Goal: Information Seeking & Learning: Learn about a topic

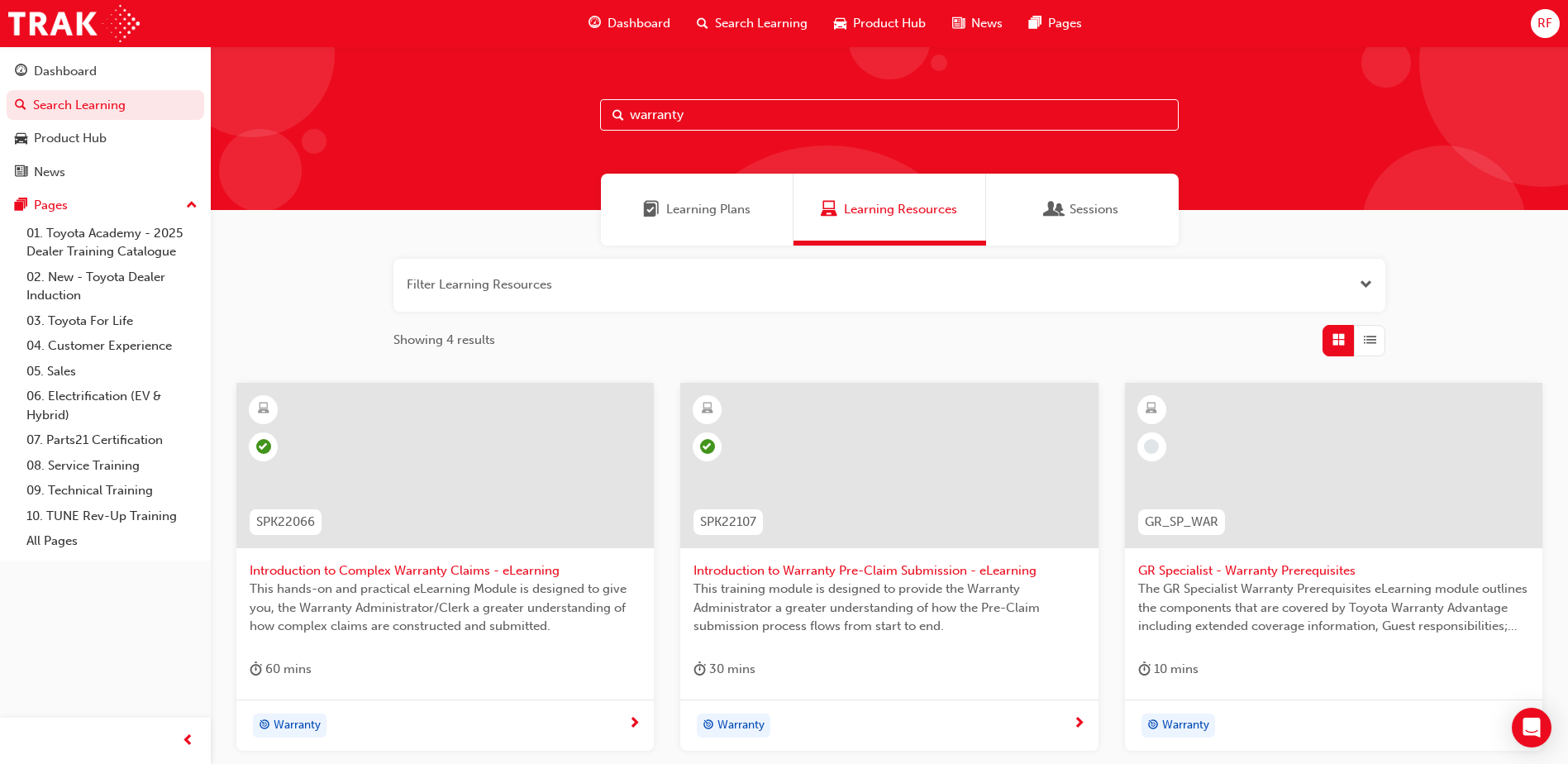
scroll to position [413, 0]
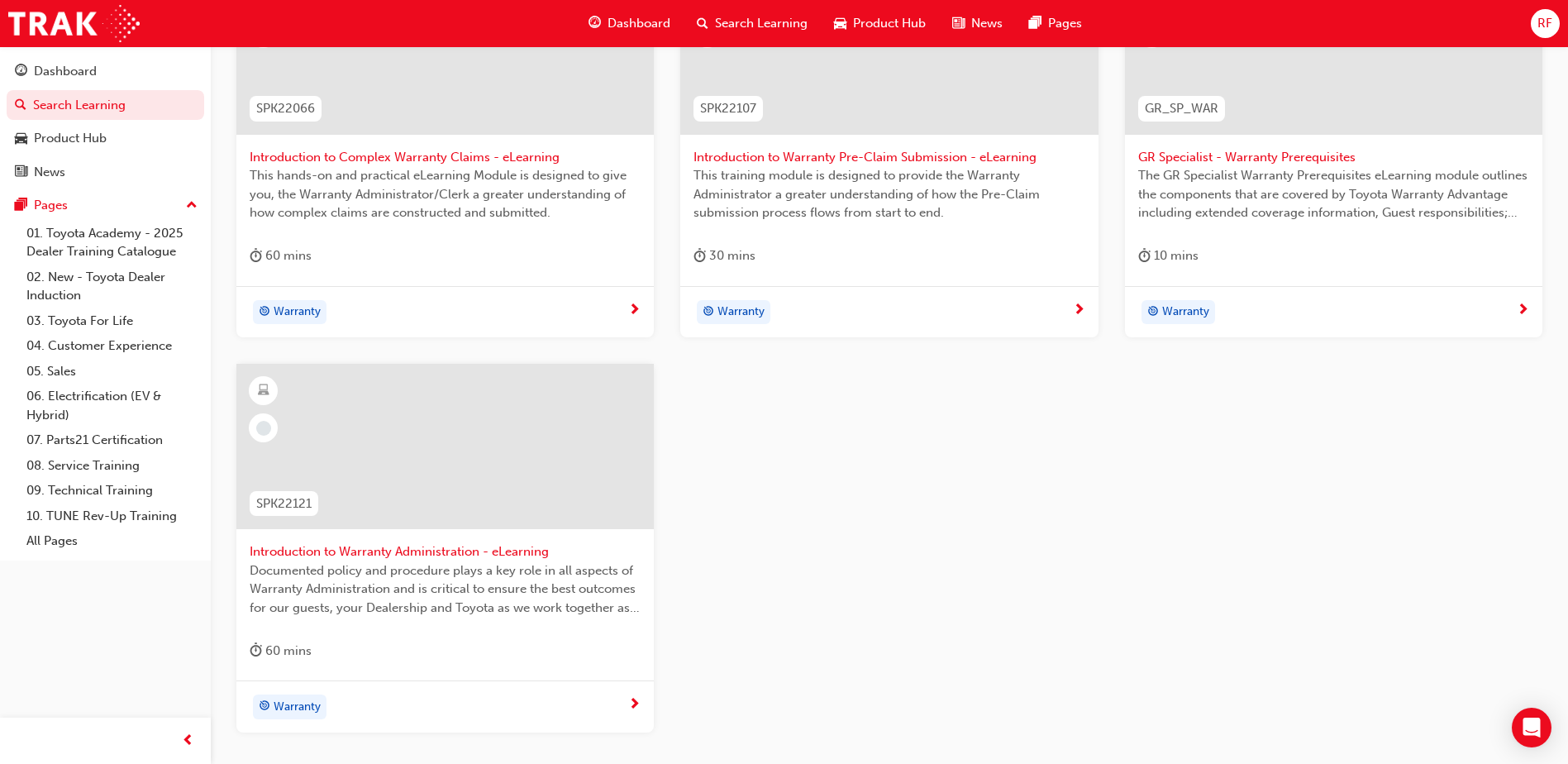
click at [387, 622] on div "Documented policy and procedure plays a key role in all aspects of Warranty Adm…" at bounding box center [445, 594] width 391 height 66
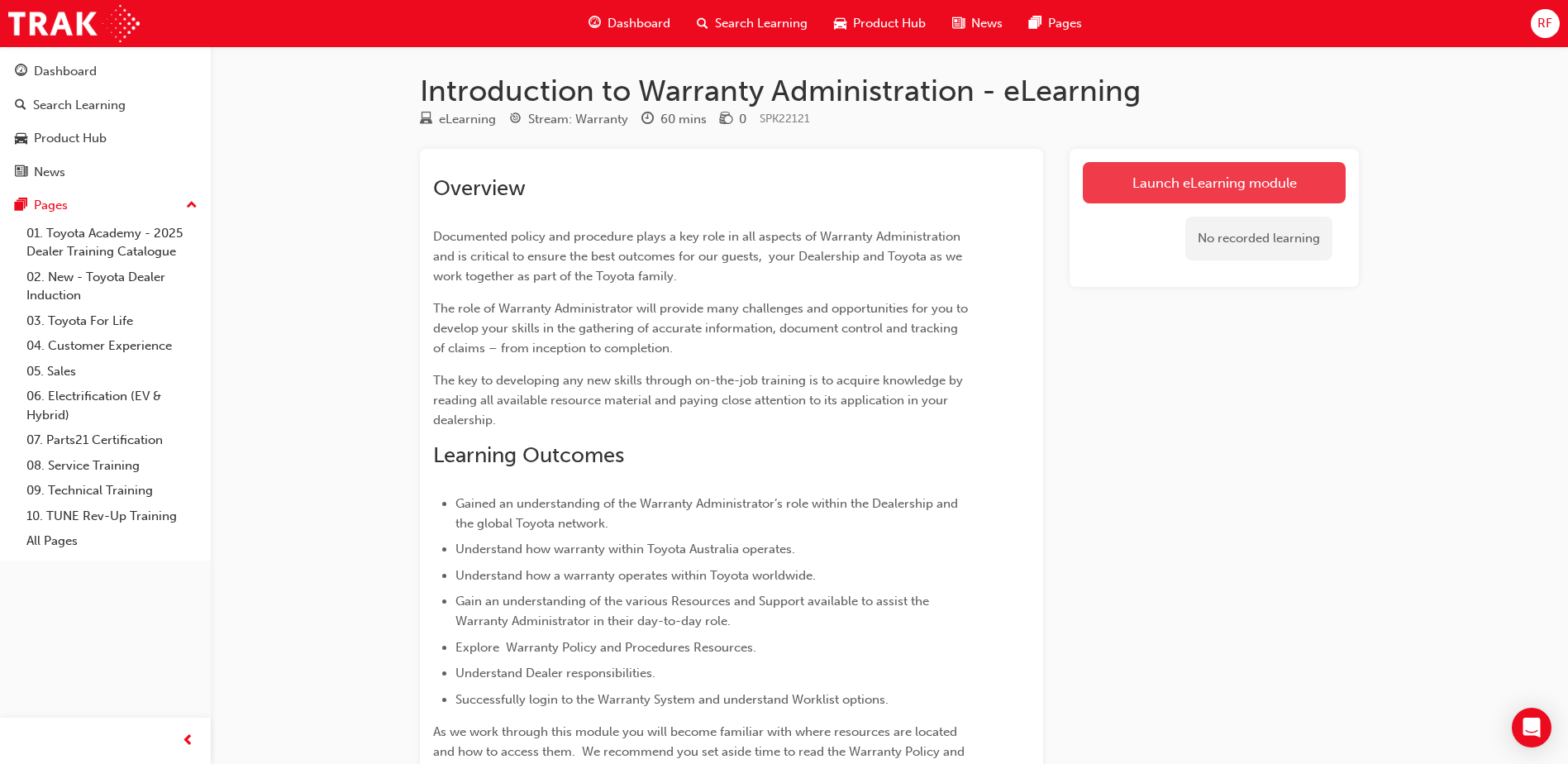
click at [1202, 180] on link "Launch eLearning module" at bounding box center [1214, 182] width 262 height 41
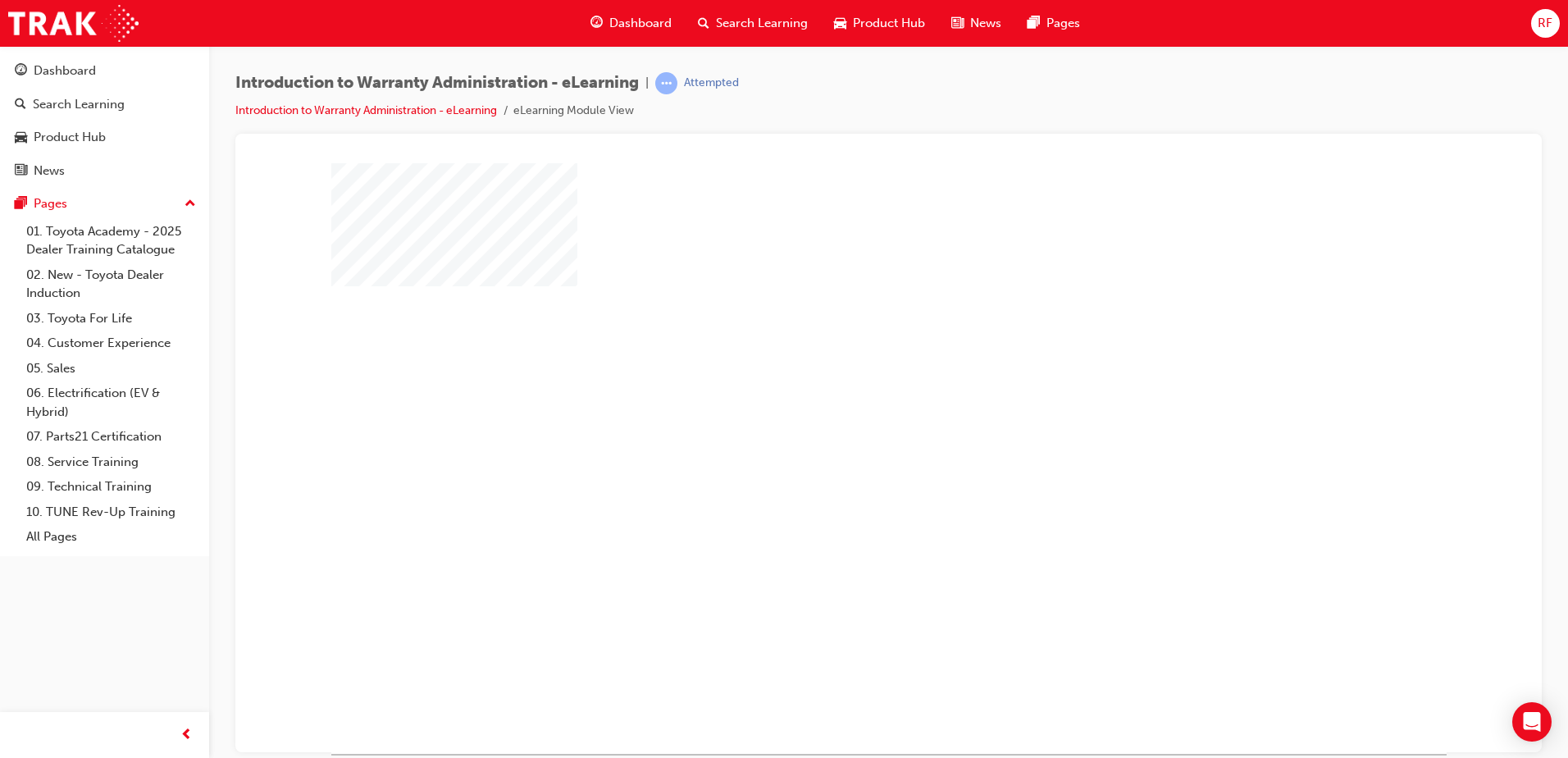
click at [842, 410] on div "play" at bounding box center [842, 410] width 0 height 0
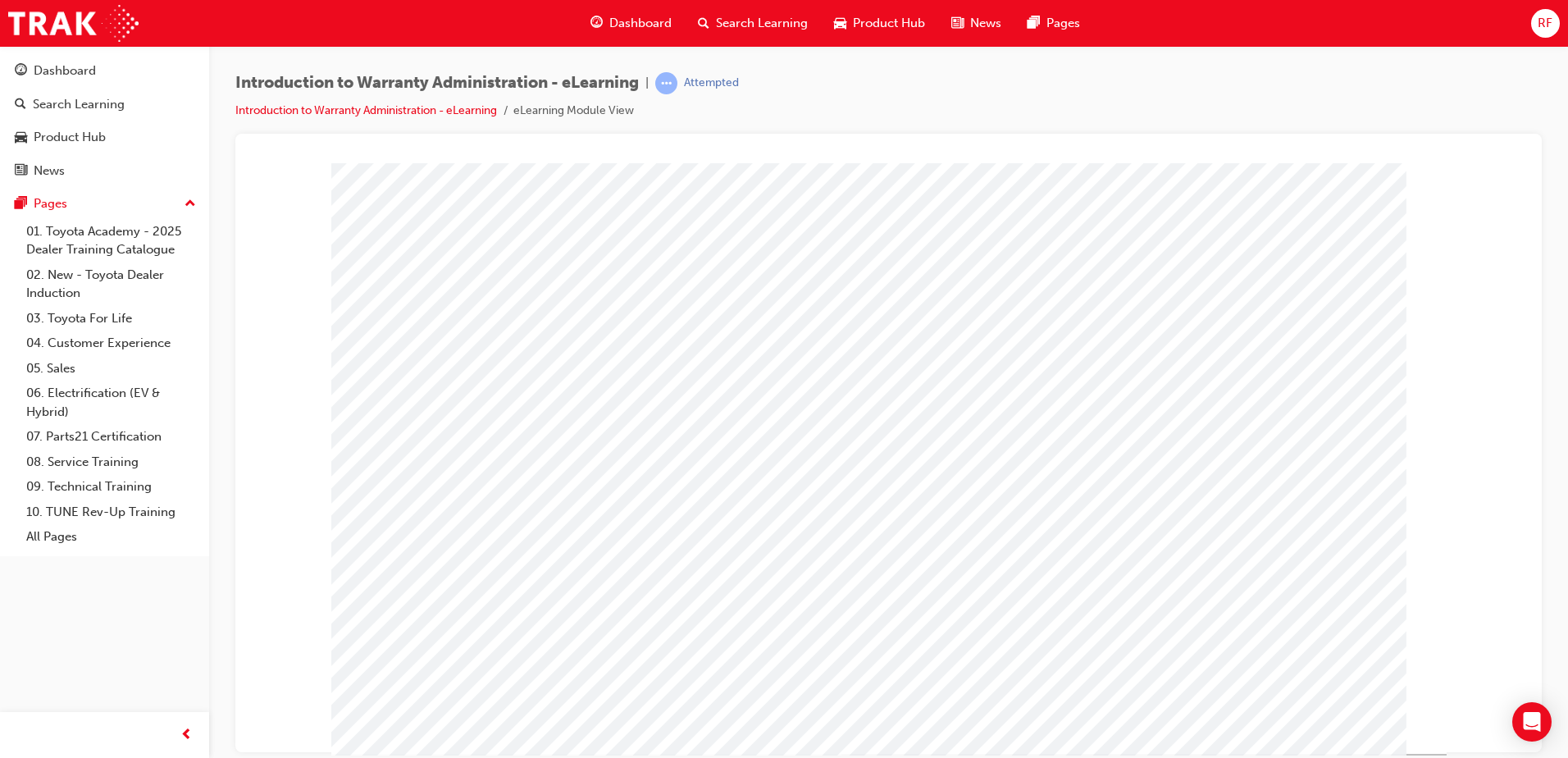
scroll to position [23, 0]
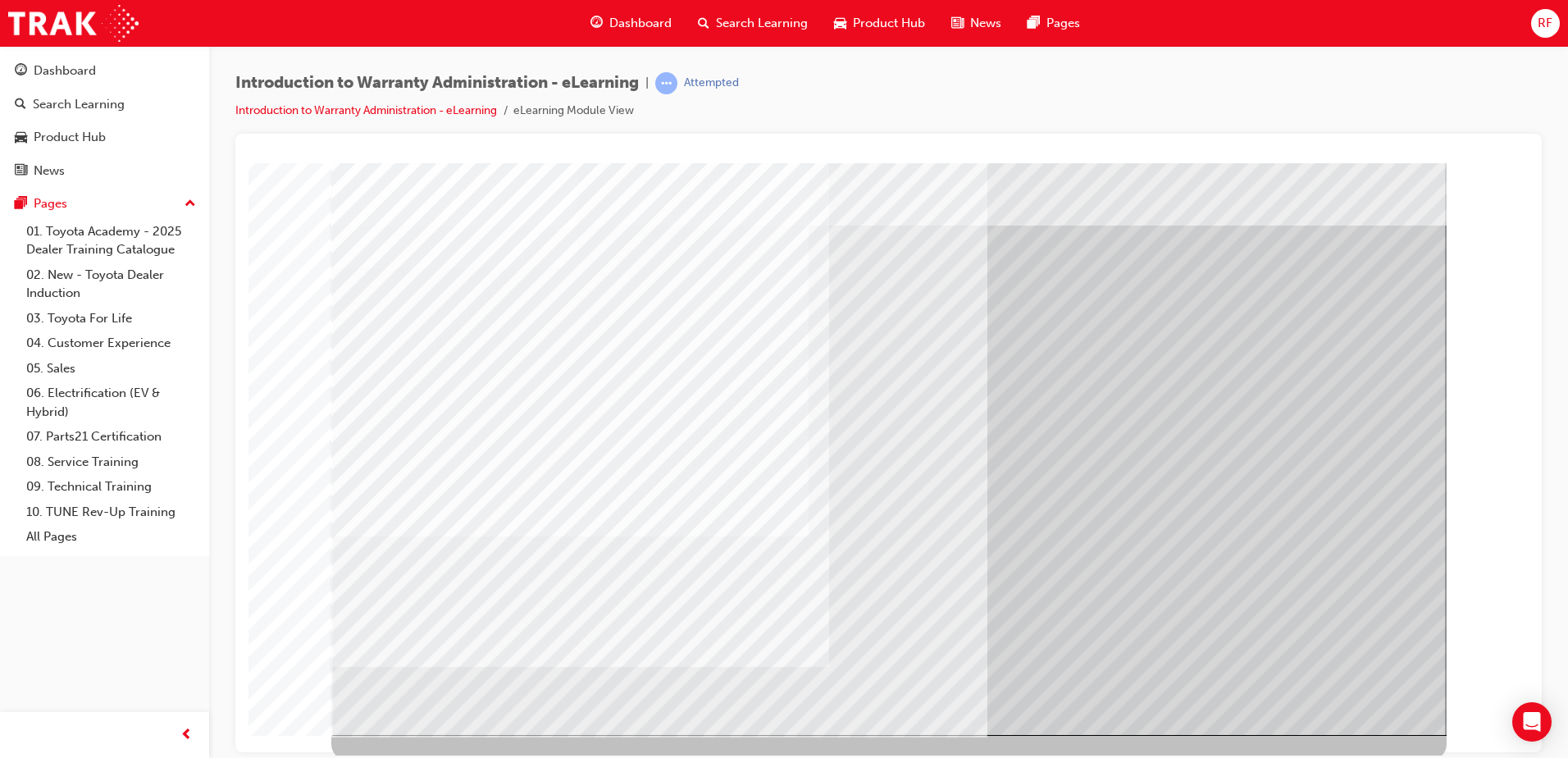
scroll to position [23, 0]
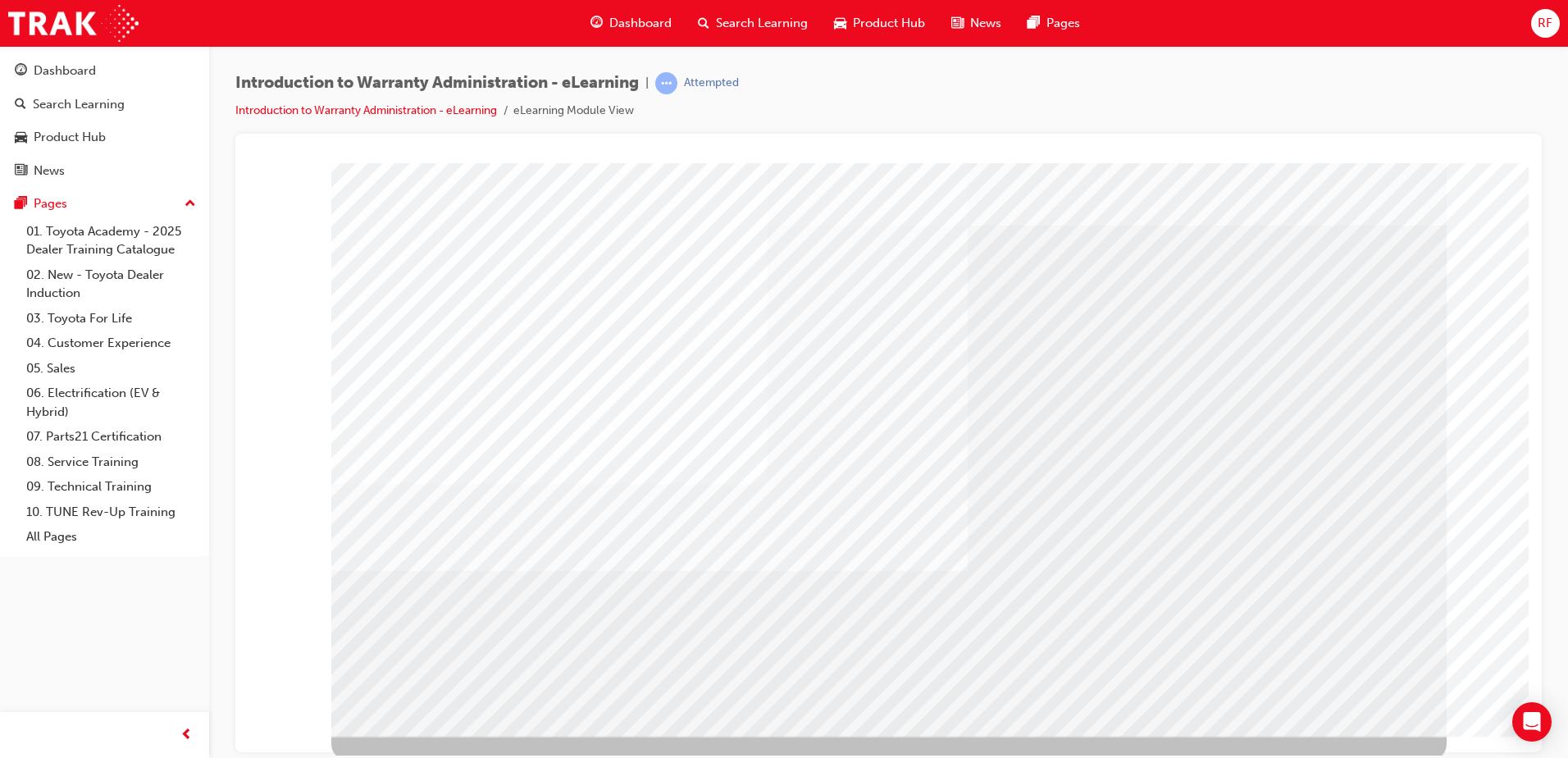
scroll to position [23, 0]
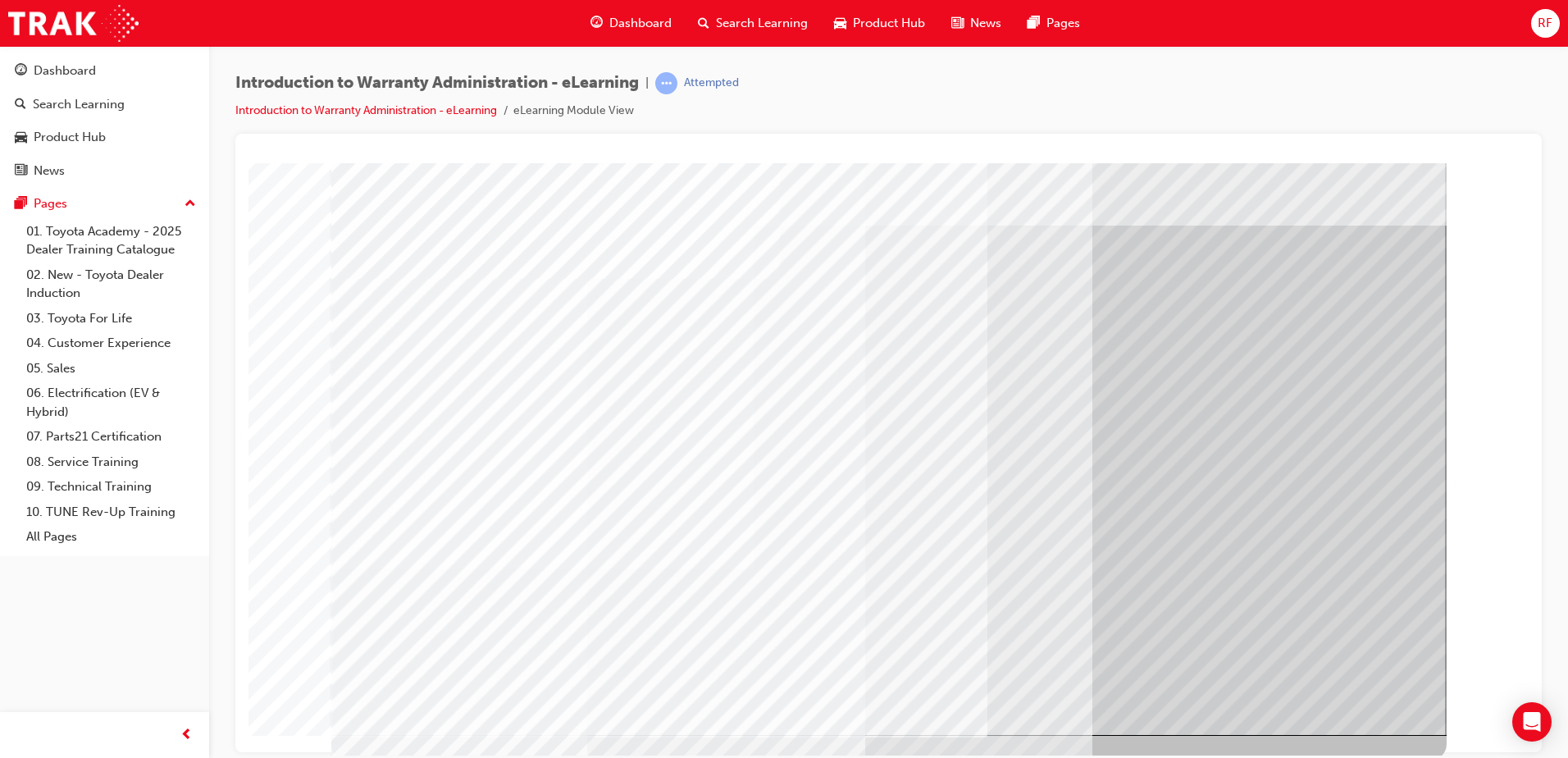
scroll to position [23, 0]
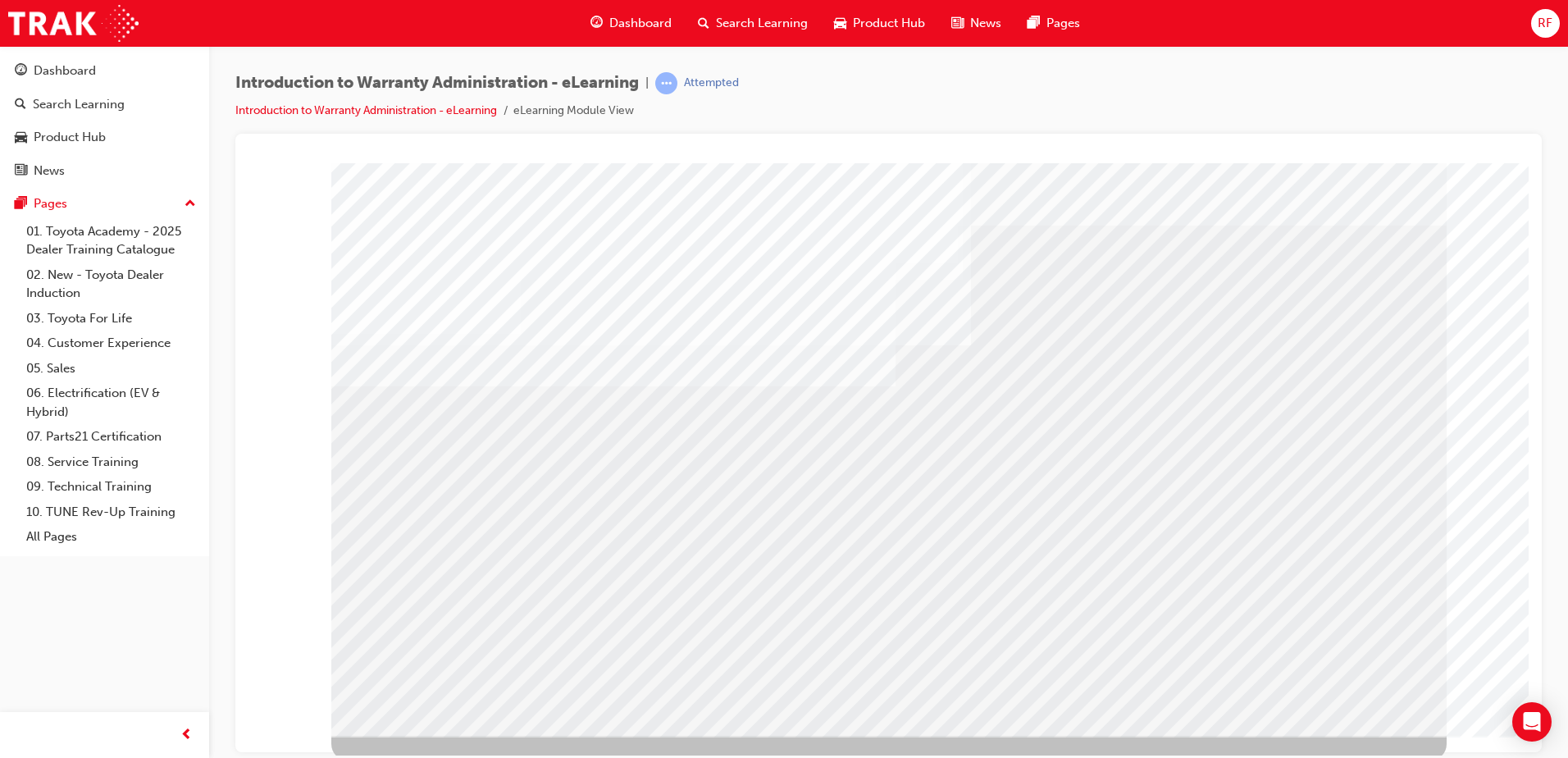
scroll to position [23, 0]
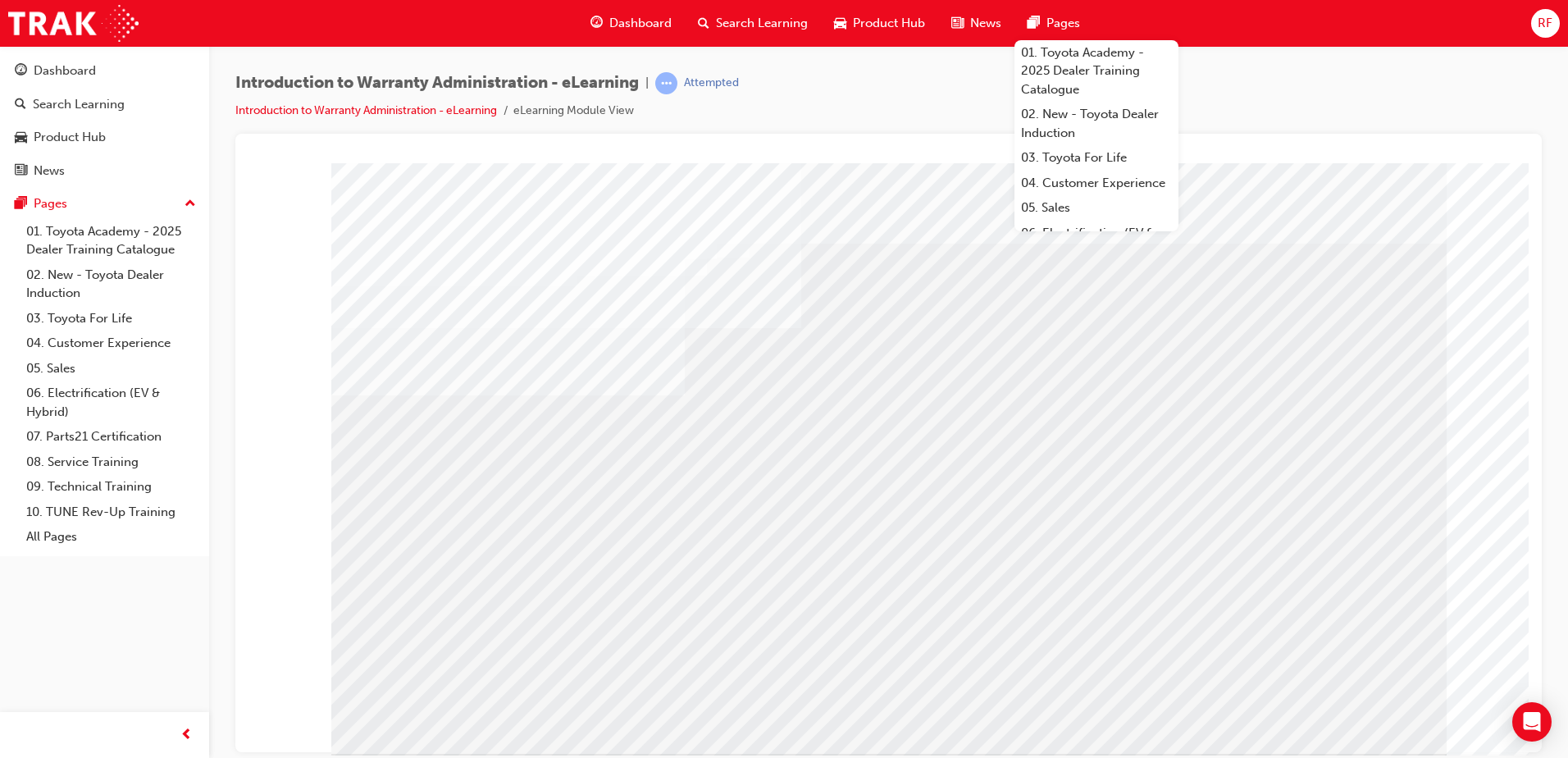
drag, startPoint x: 718, startPoint y: 317, endPoint x: 755, endPoint y: 316, distance: 37.0
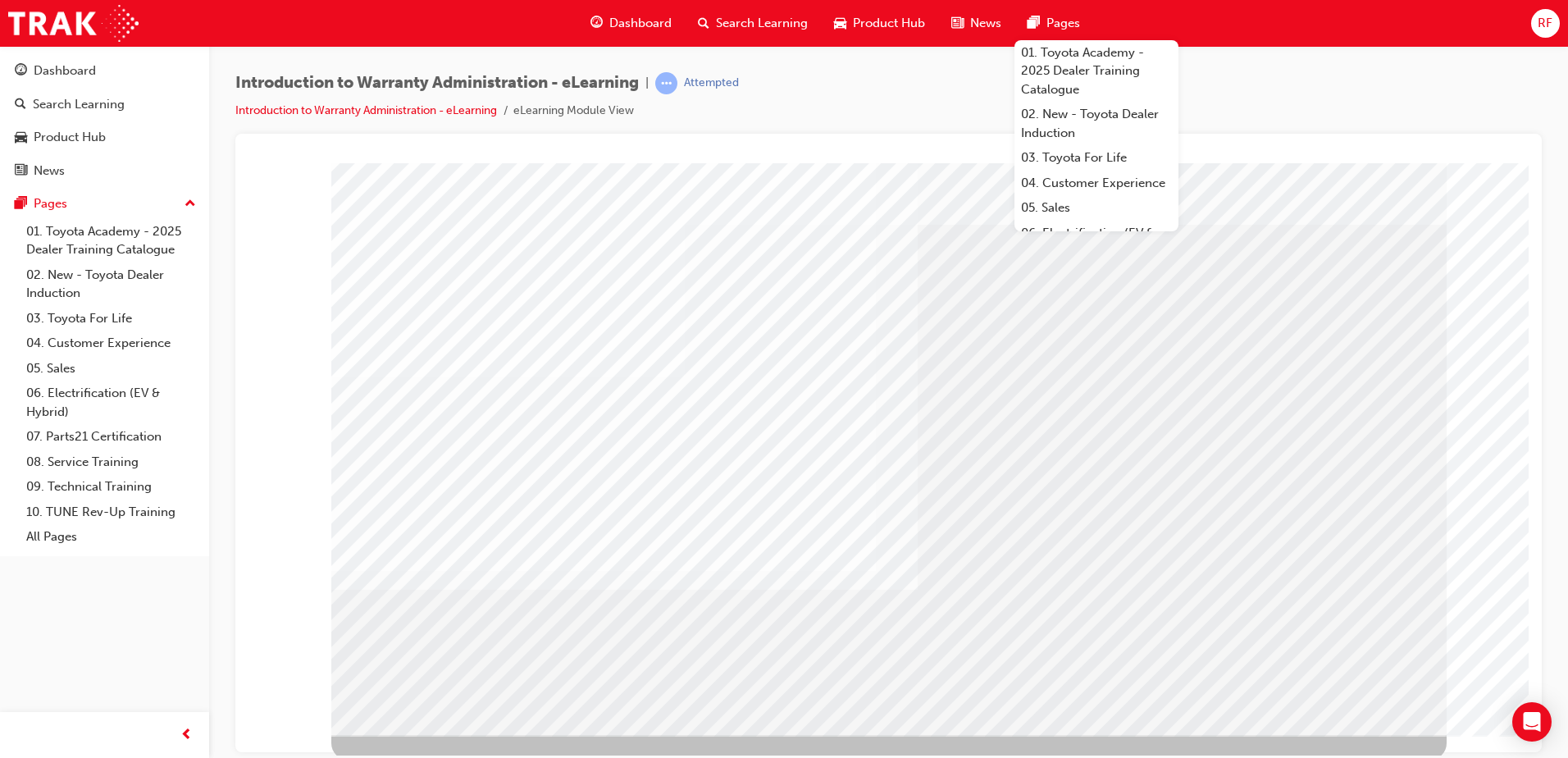
scroll to position [23, 0]
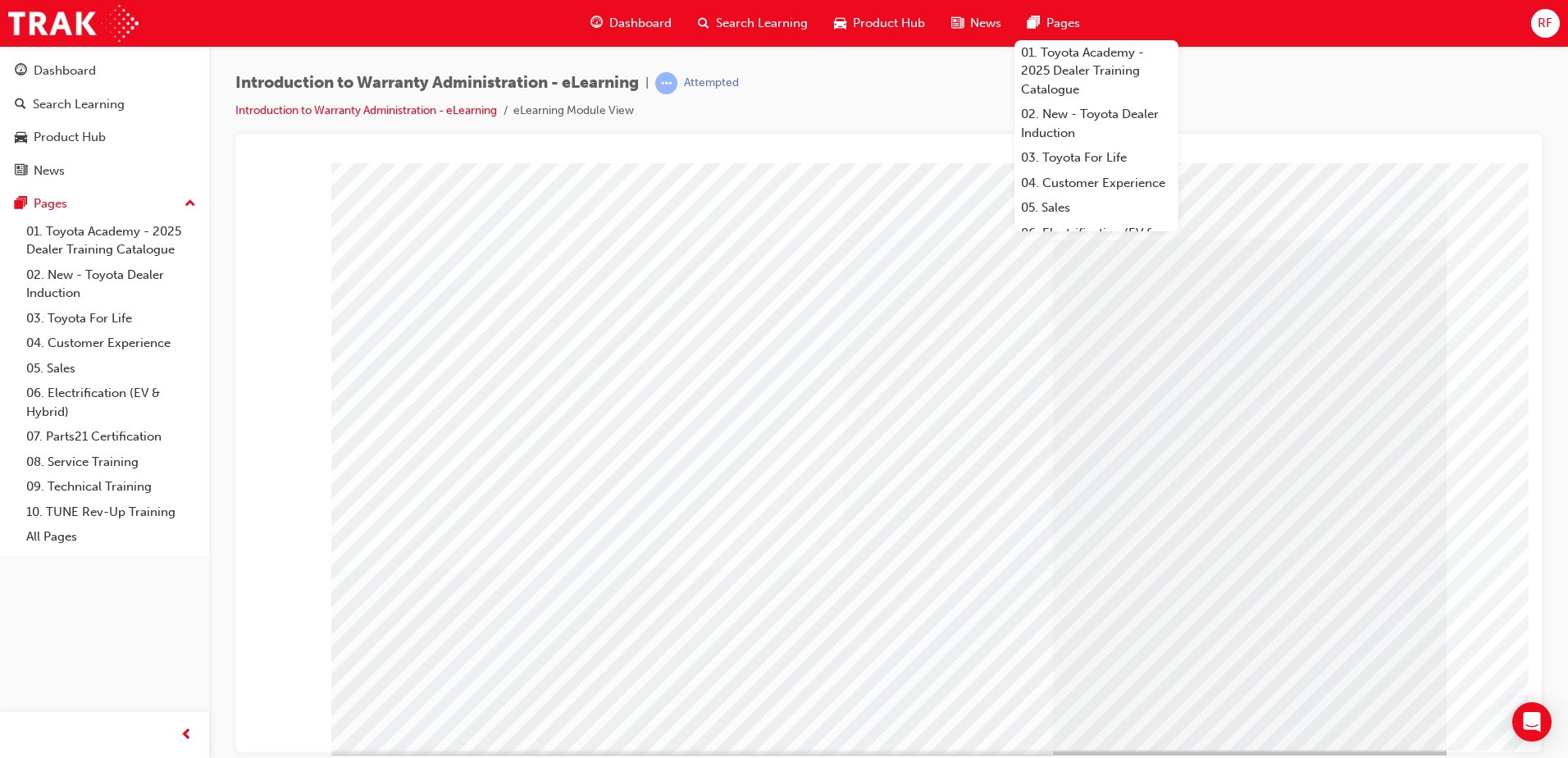
scroll to position [0, 0]
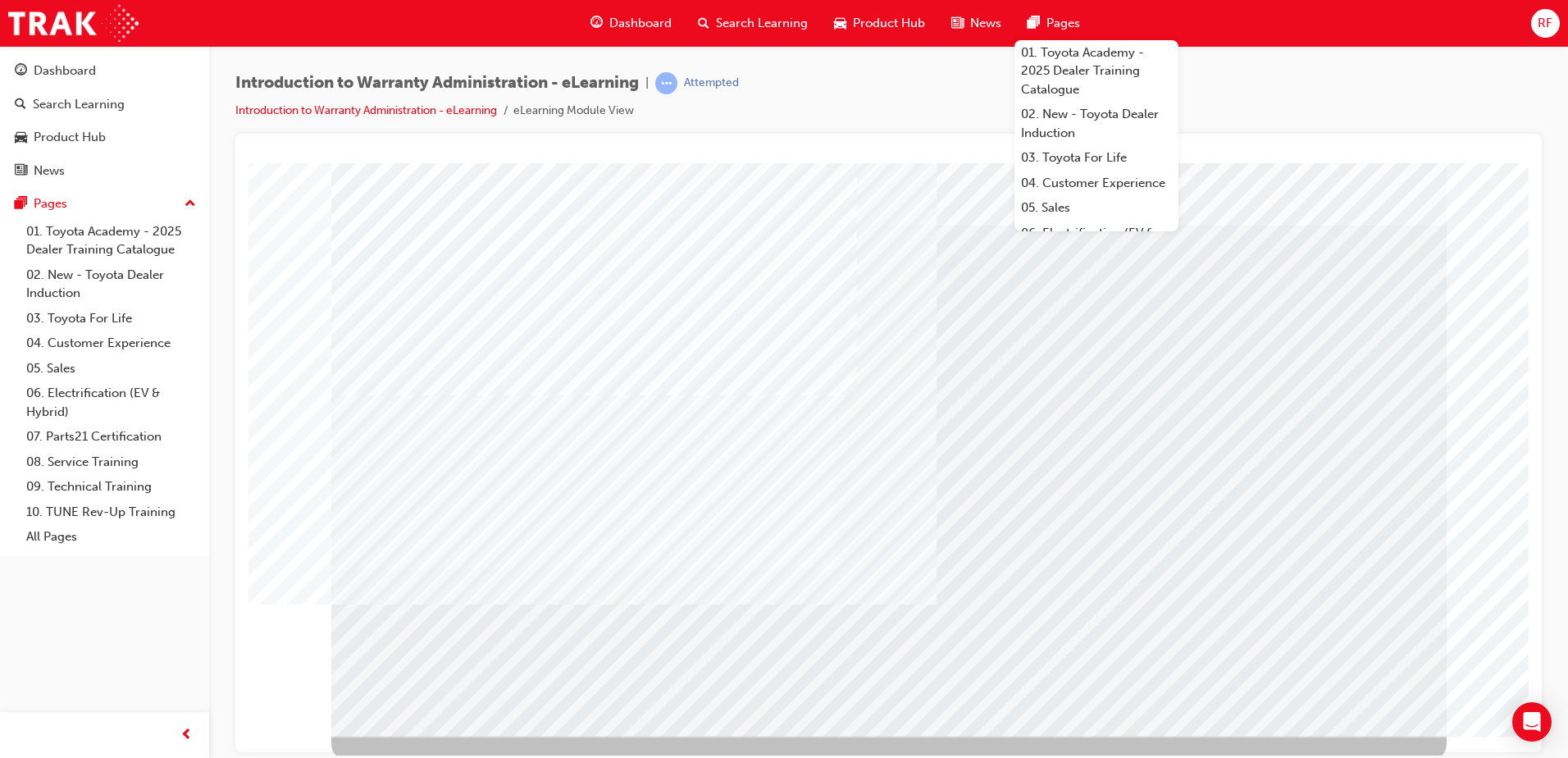
scroll to position [23, 0]
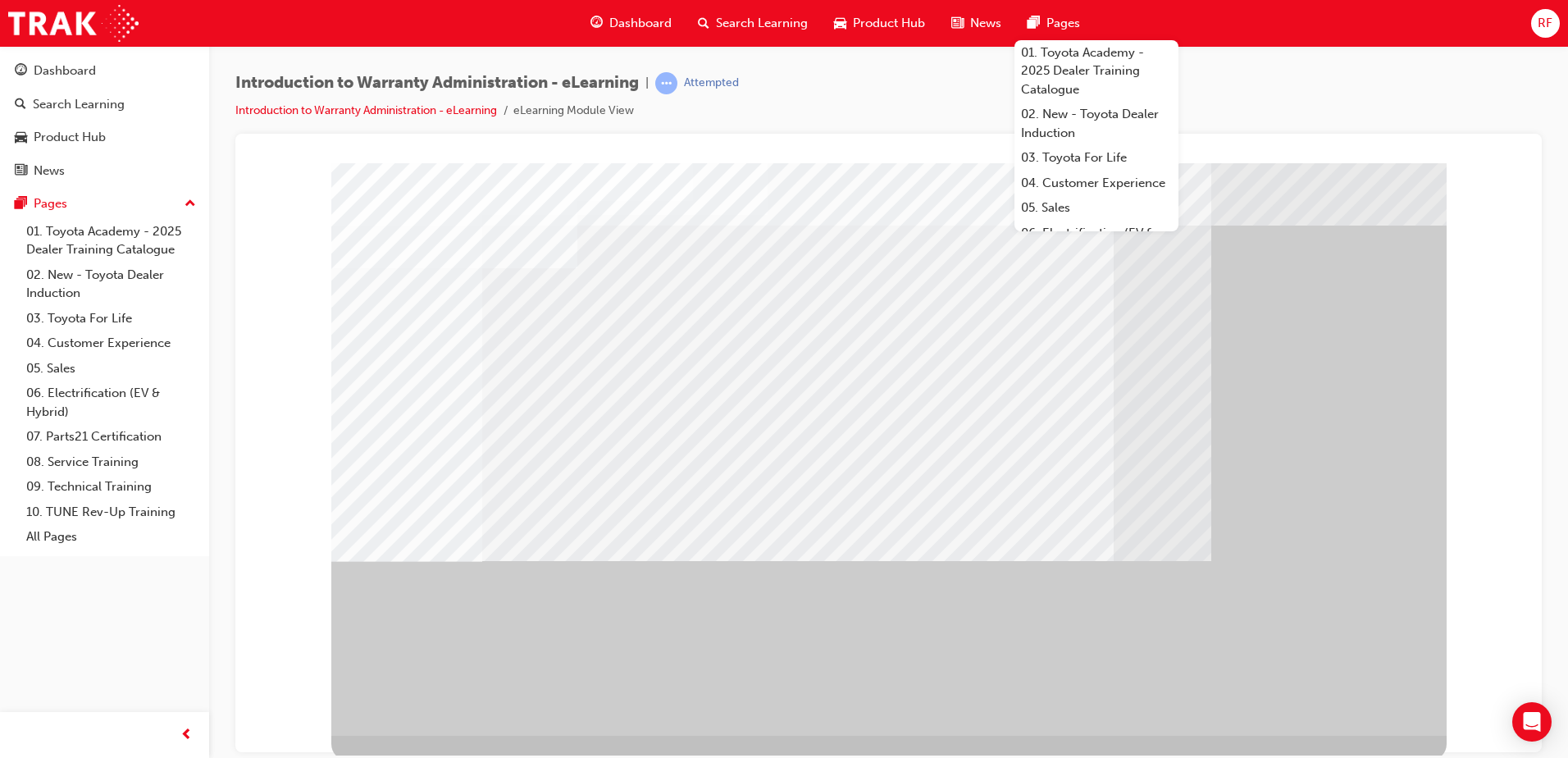
scroll to position [23, 0]
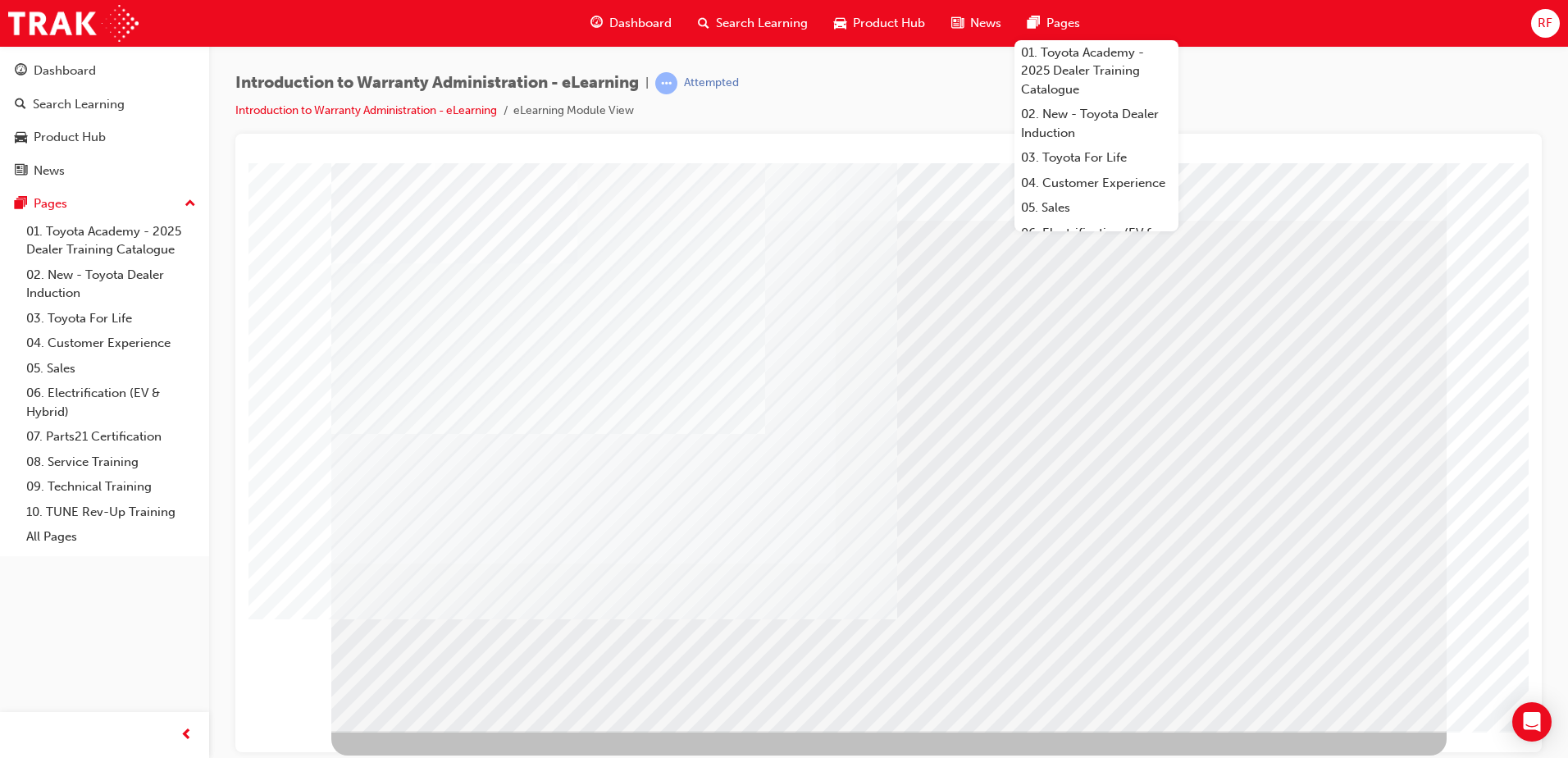
scroll to position [0, 0]
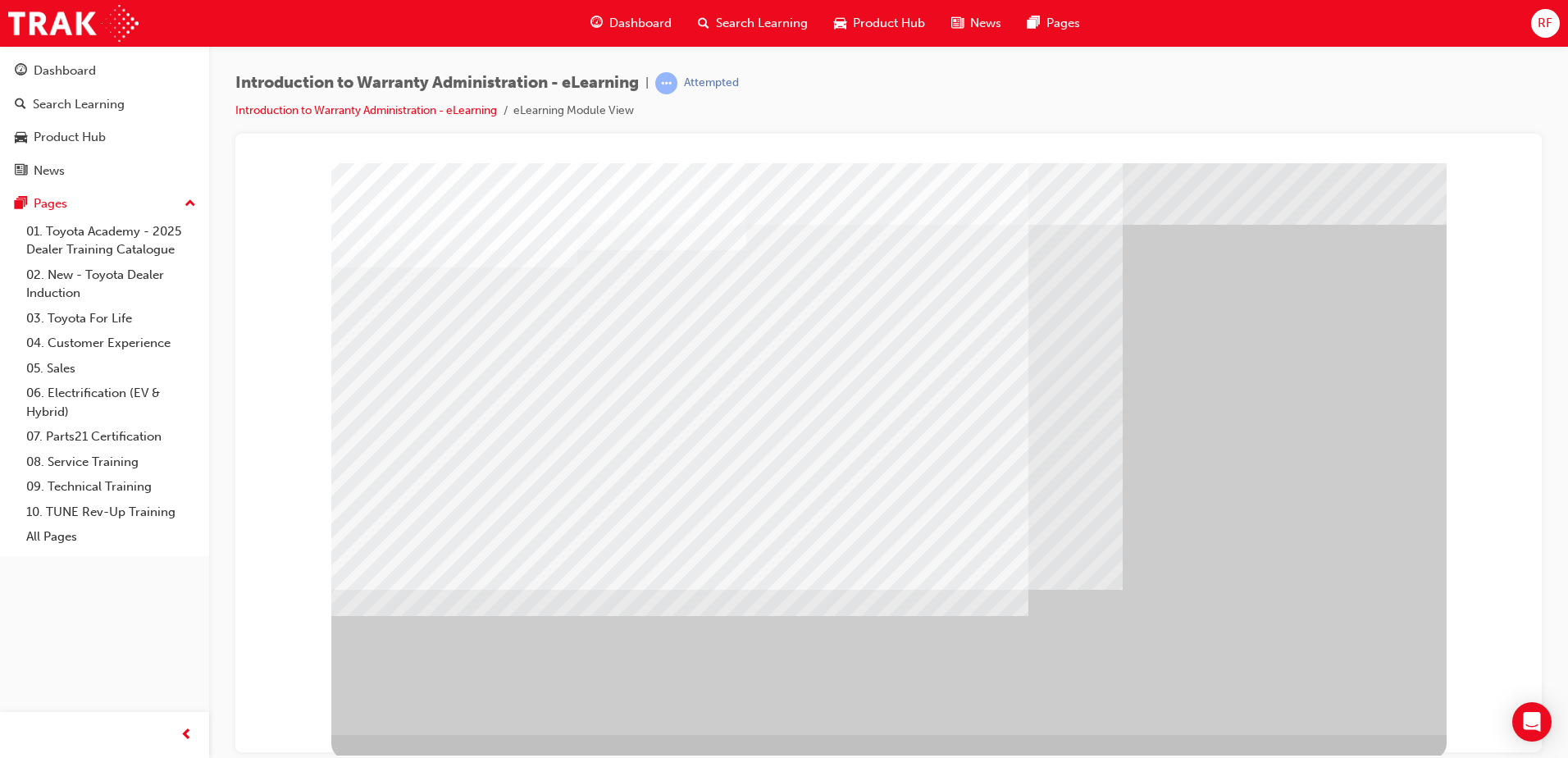
scroll to position [23, 0]
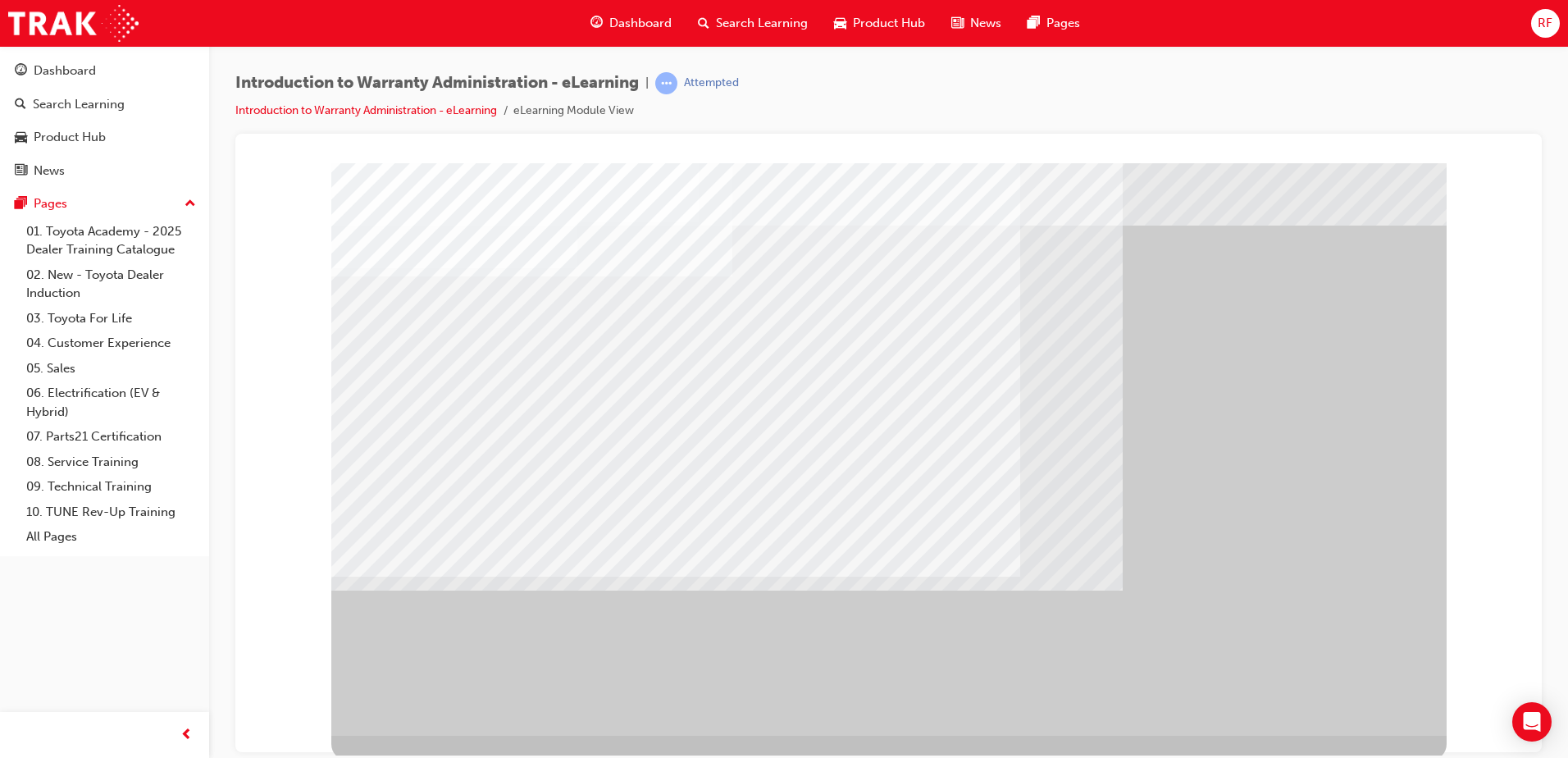
scroll to position [23, 0]
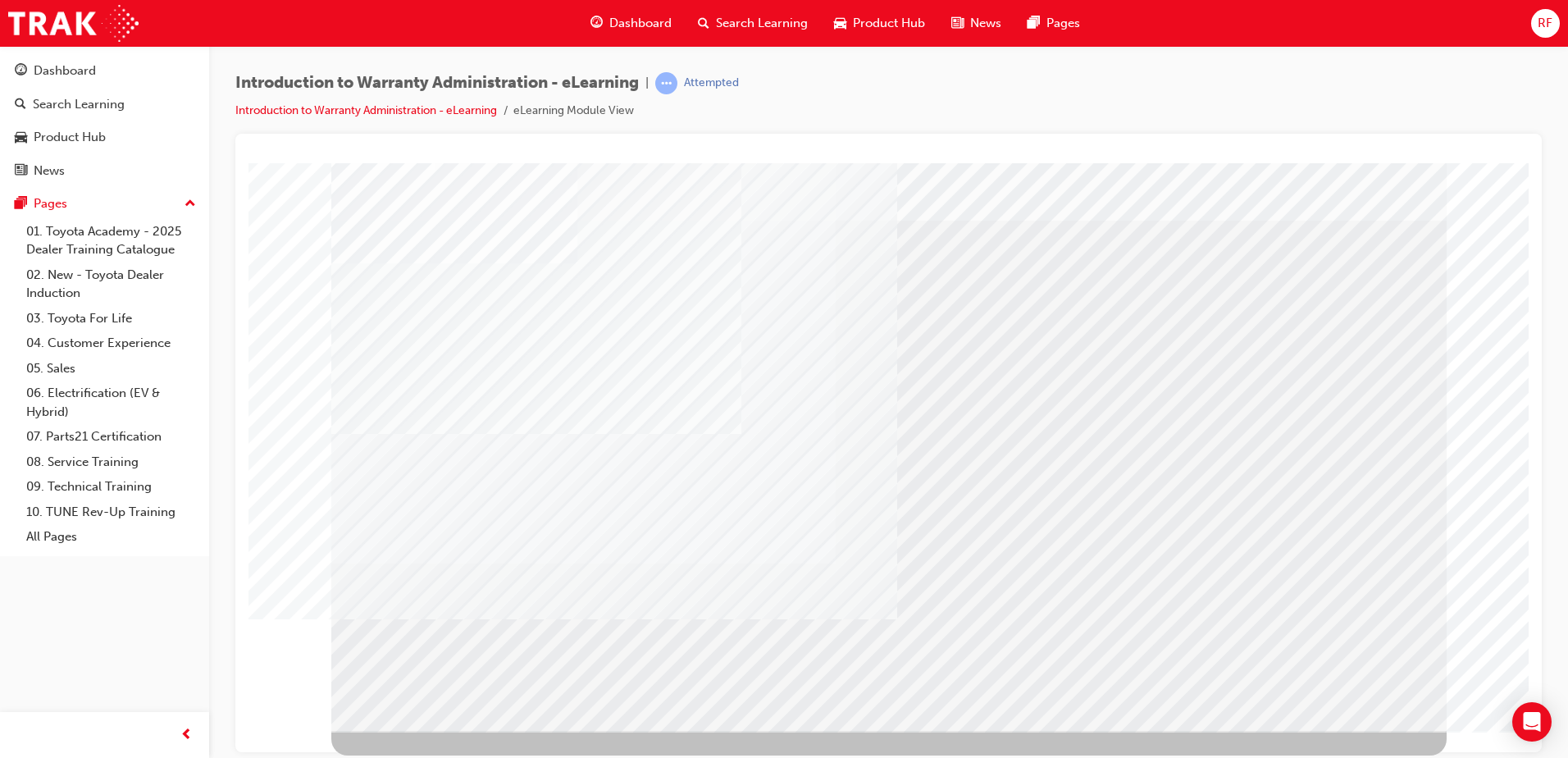
scroll to position [0, 0]
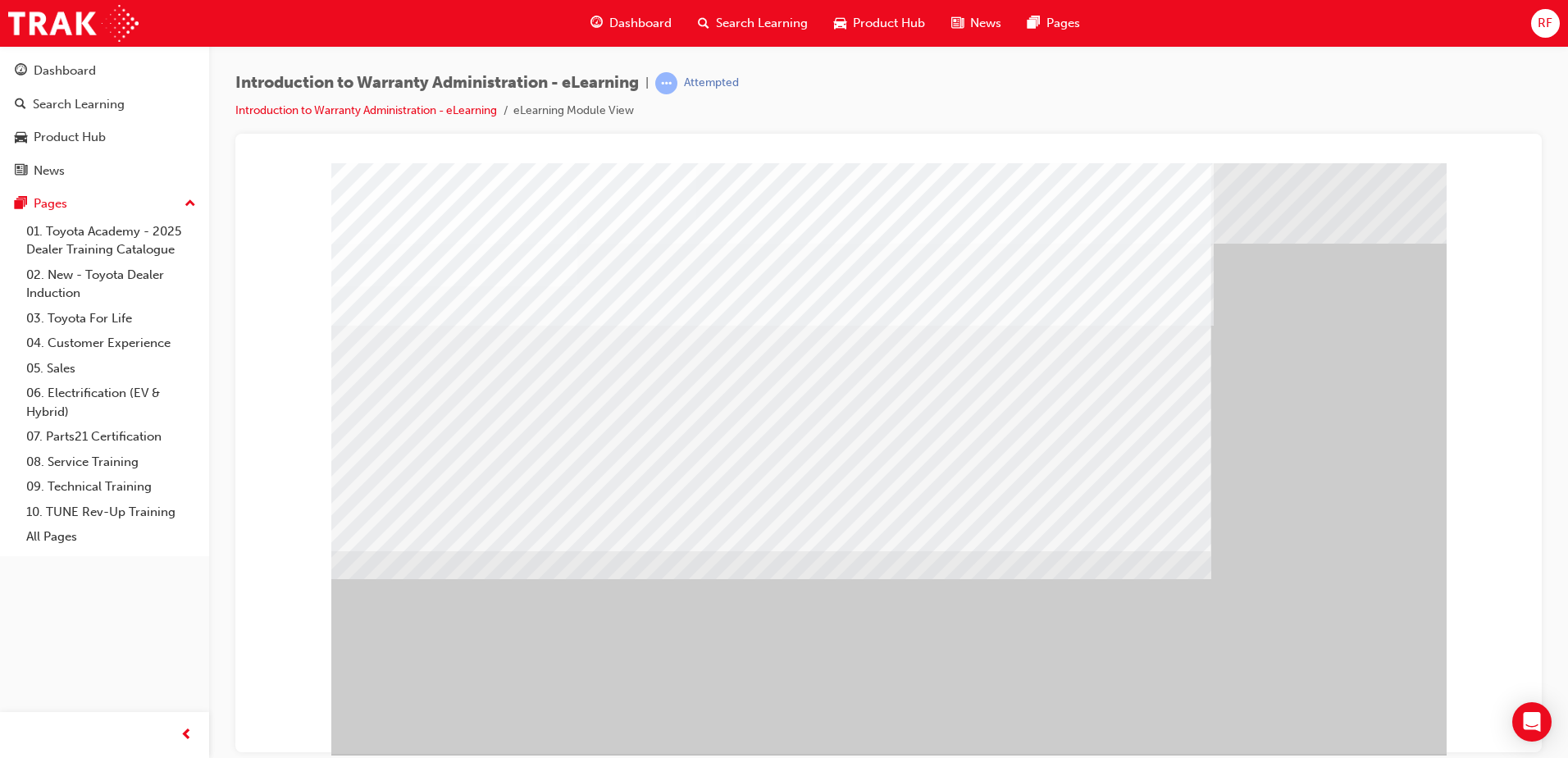
scroll to position [23, 0]
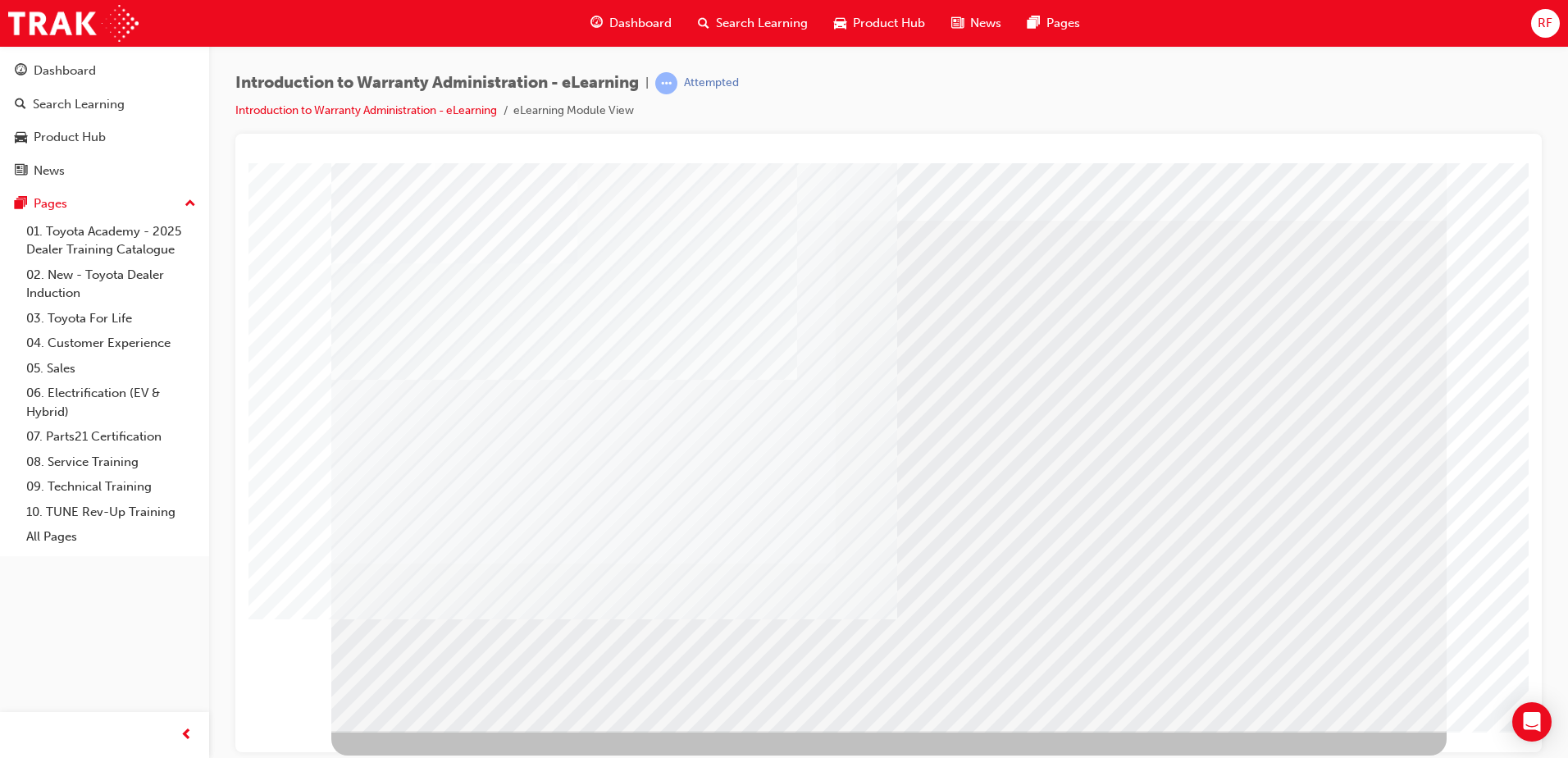
scroll to position [0, 0]
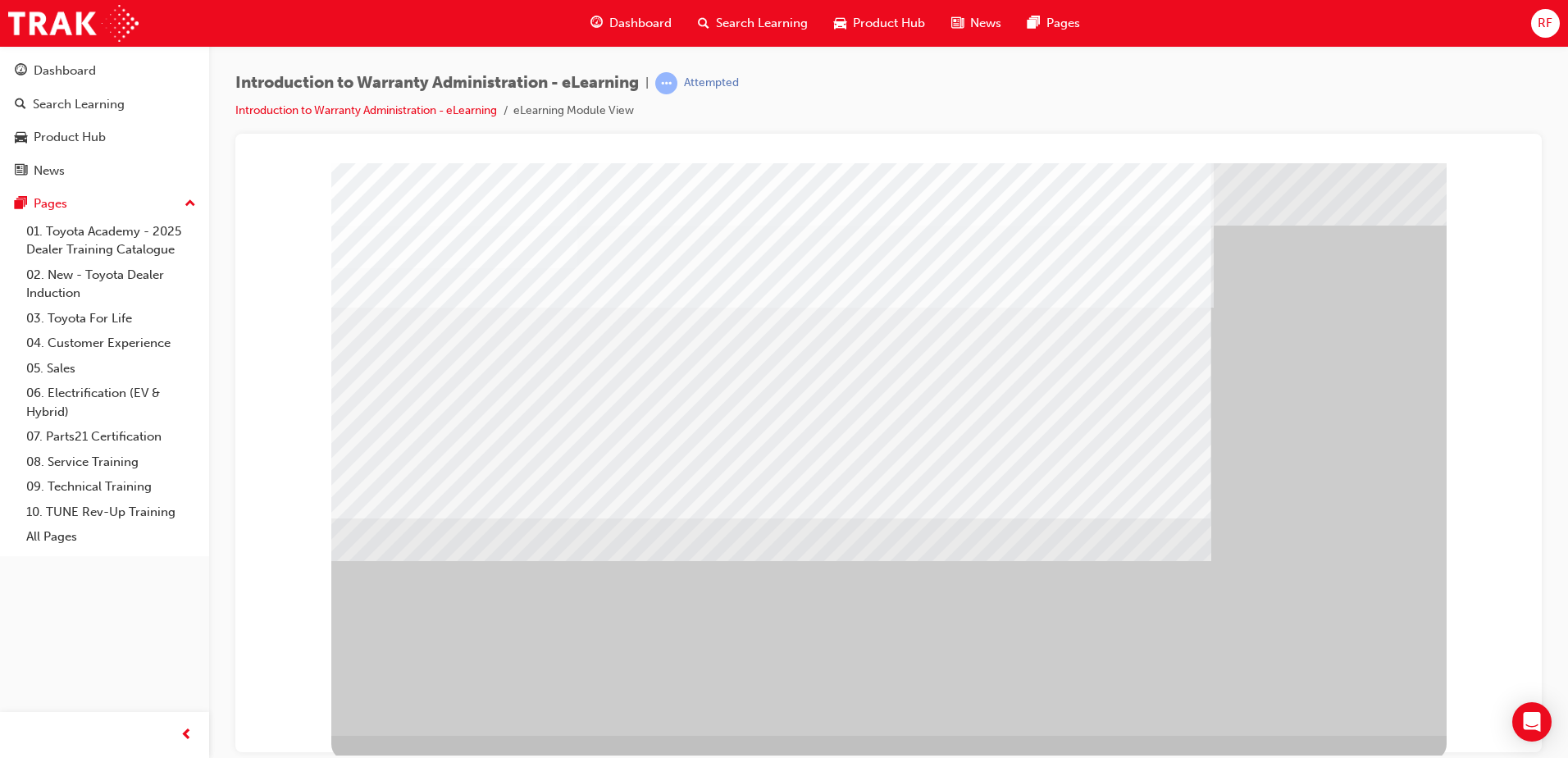
scroll to position [23, 0]
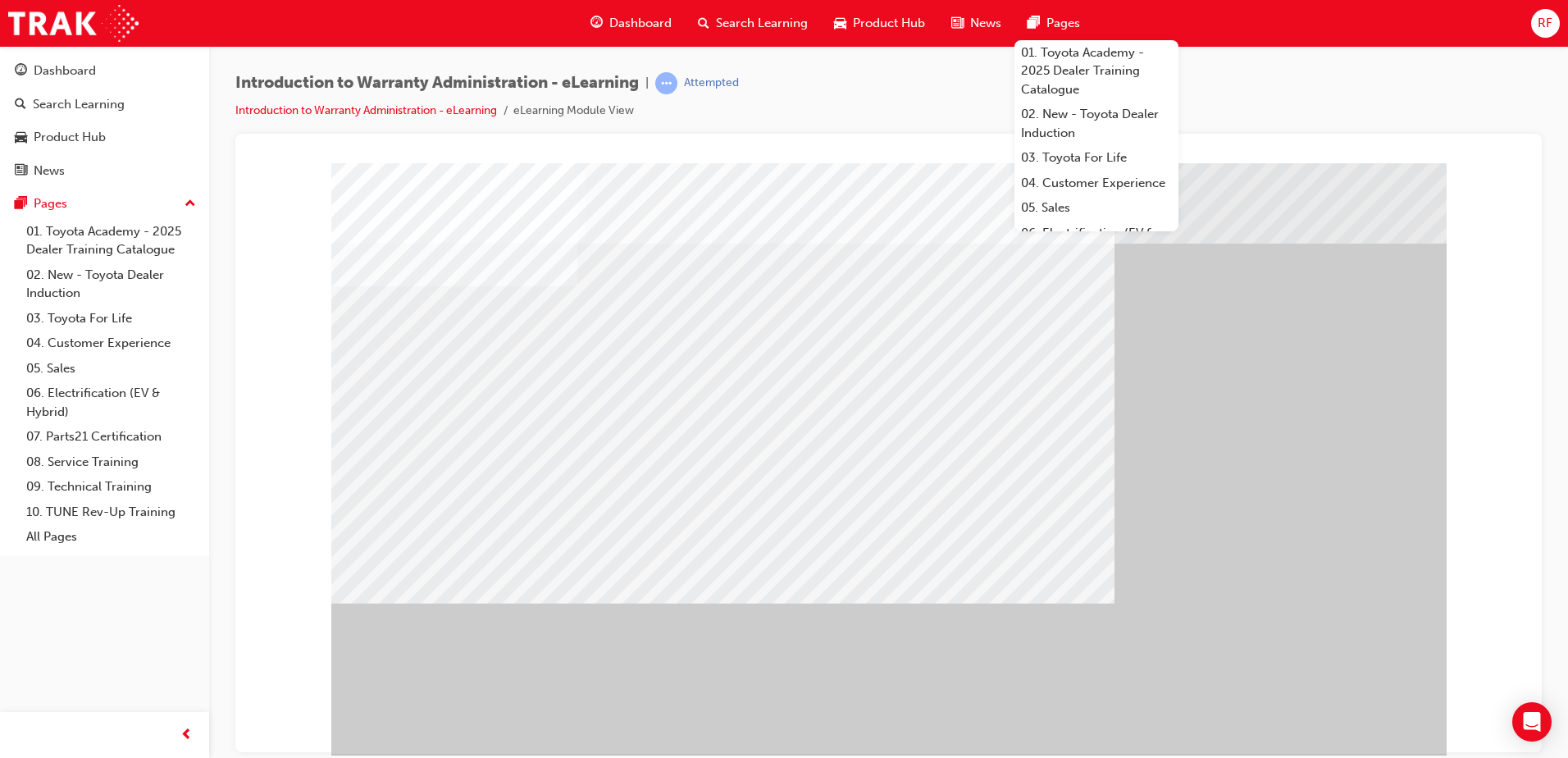
click at [1377, 332] on div "" at bounding box center [889, 458] width 1115 height 591
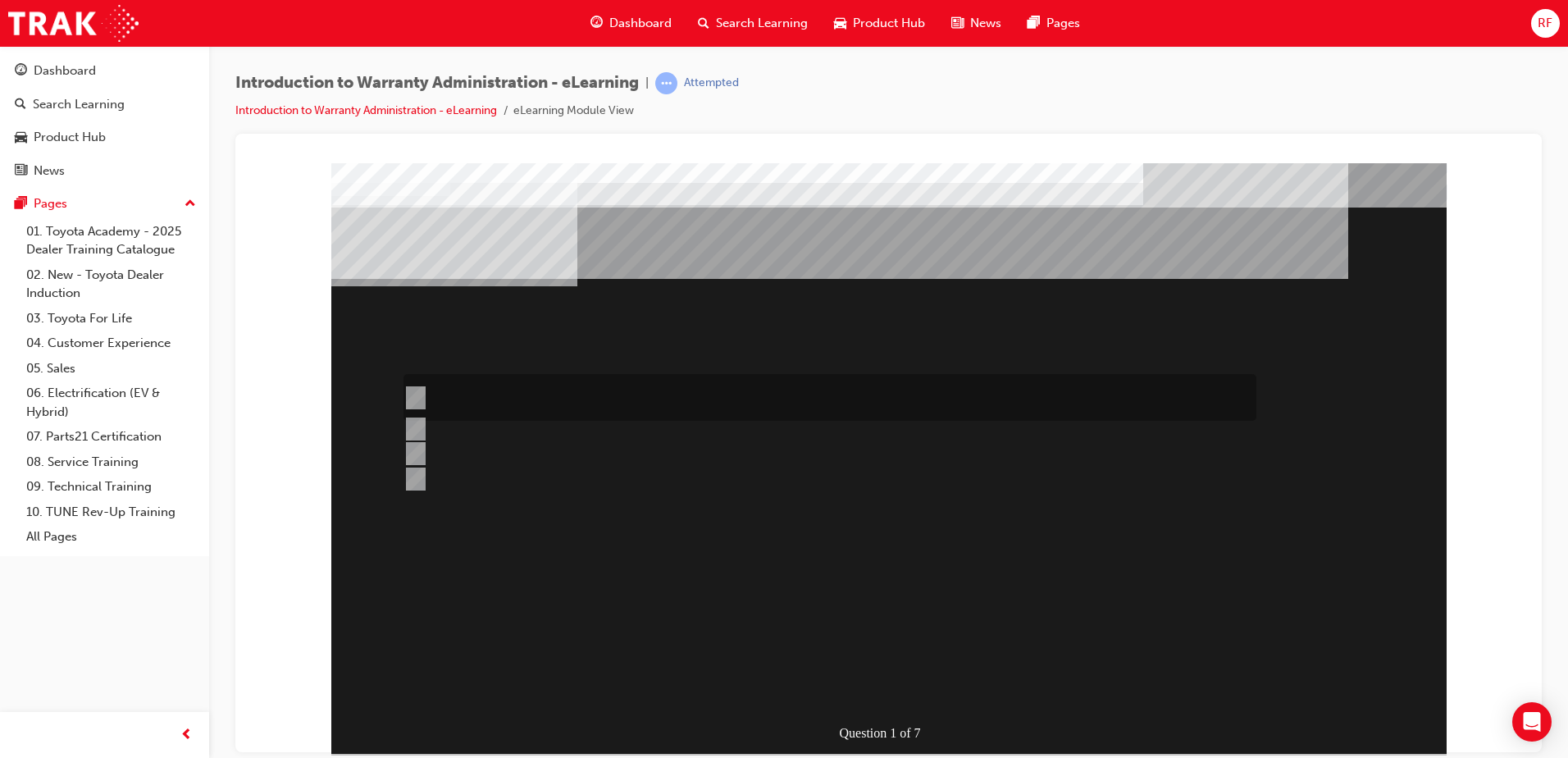
click at [414, 395] on input "The Dealer submits a request for an exchange via an Audio Exchange Form or an e…" at bounding box center [412, 398] width 18 height 18
radio input "true"
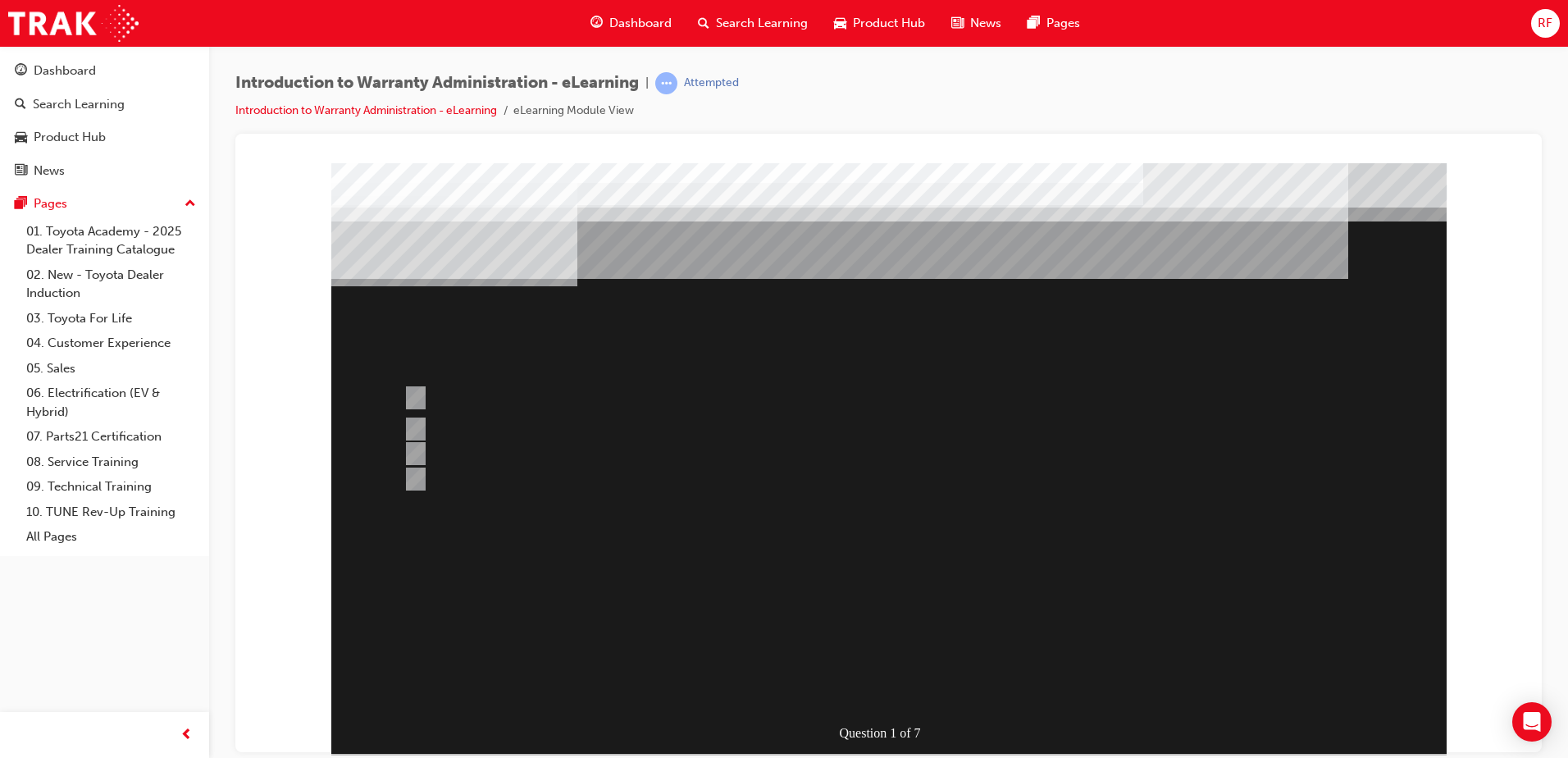
click at [904, 685] on div at bounding box center [889, 458] width 1115 height 591
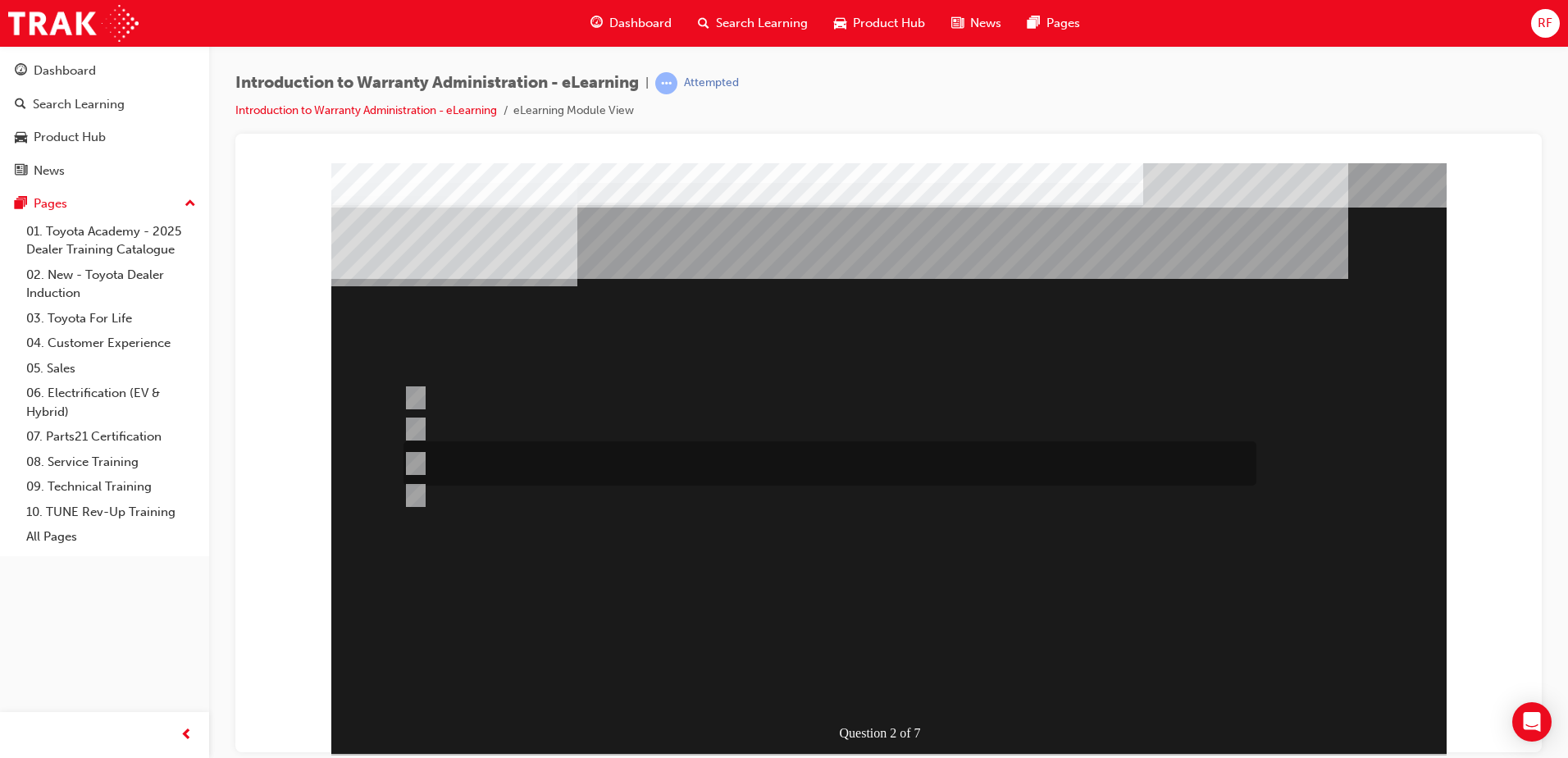
click at [418, 460] on input "This is dependant on whether or not the condition is a result of a lack of, or …" at bounding box center [412, 464] width 18 height 18
radio input "true"
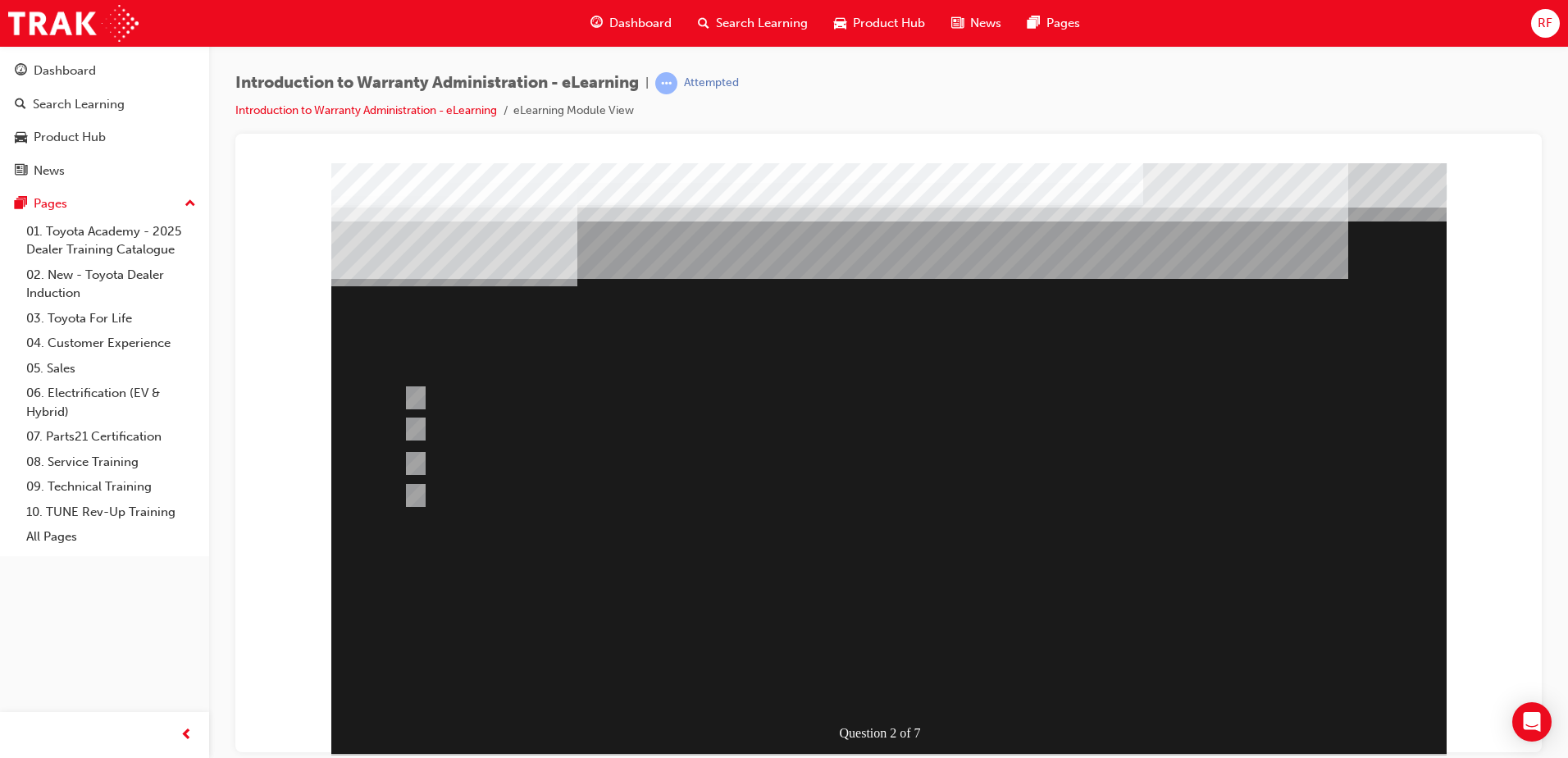
click at [1073, 654] on div at bounding box center [889, 458] width 1115 height 591
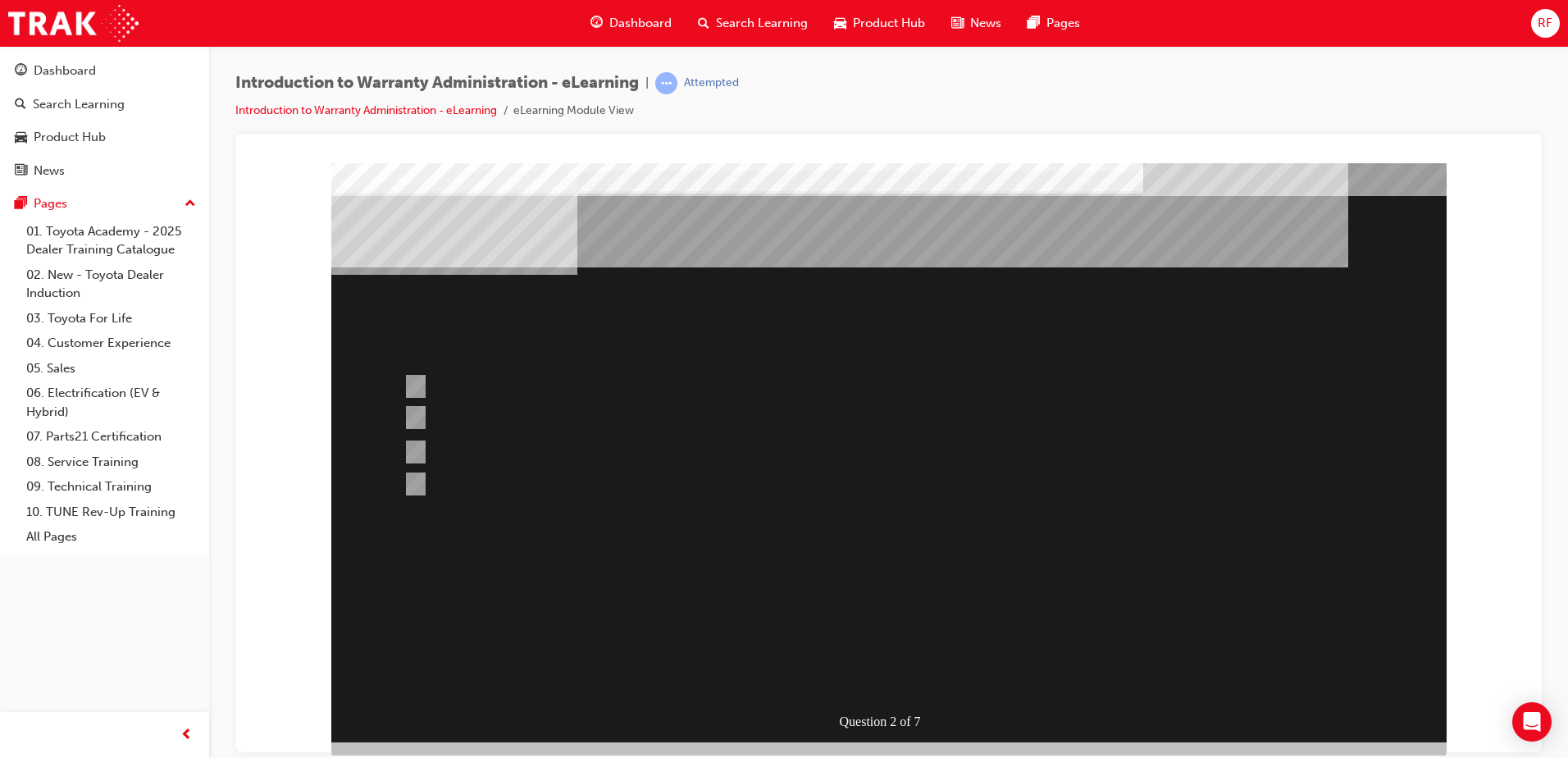
scroll to position [5, 0]
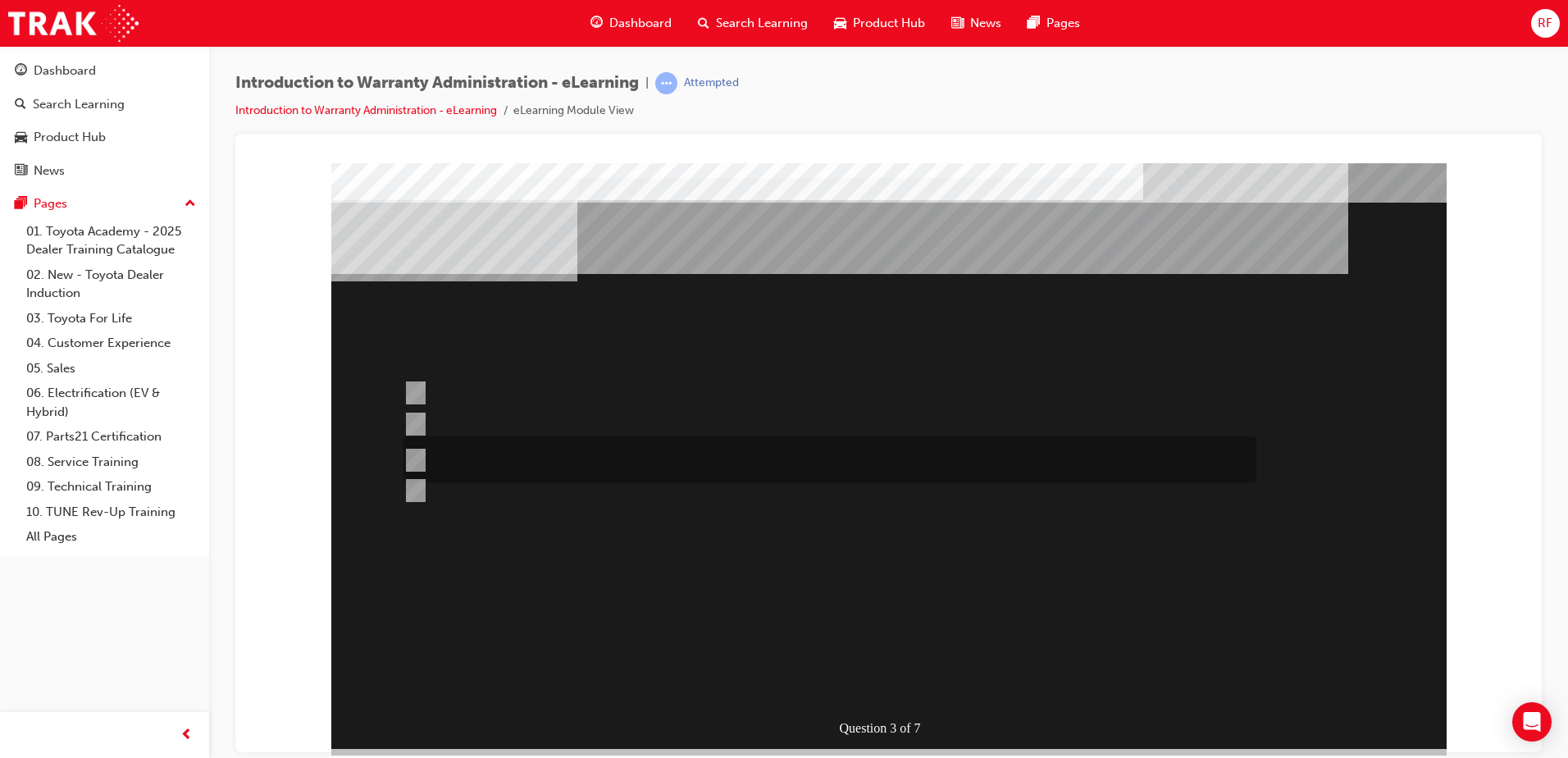
click at [412, 460] on input "No, not all components have the same coverage, for example the vehicles 12V bat…" at bounding box center [412, 460] width 18 height 18
radio input "true"
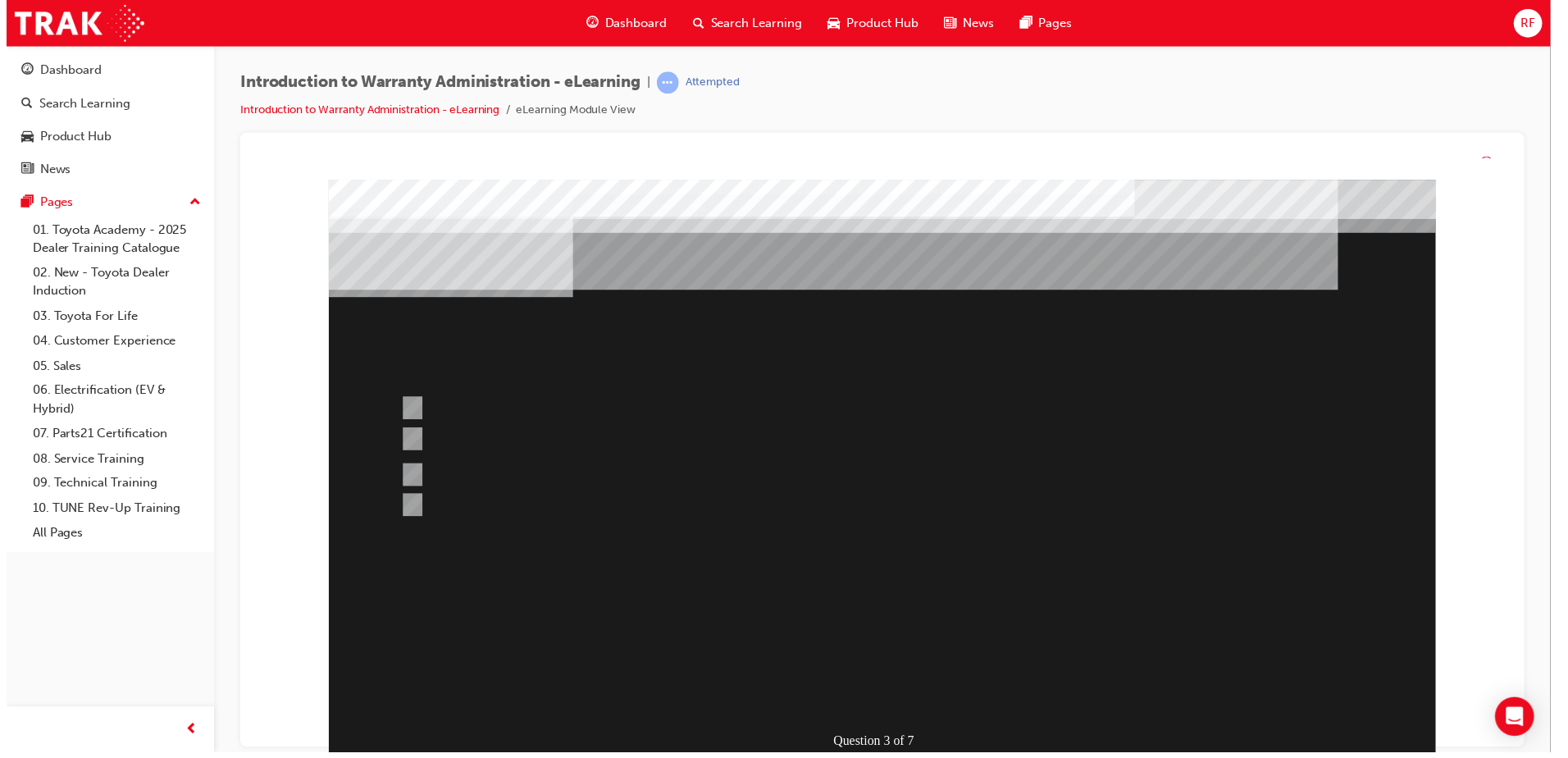
scroll to position [0, 0]
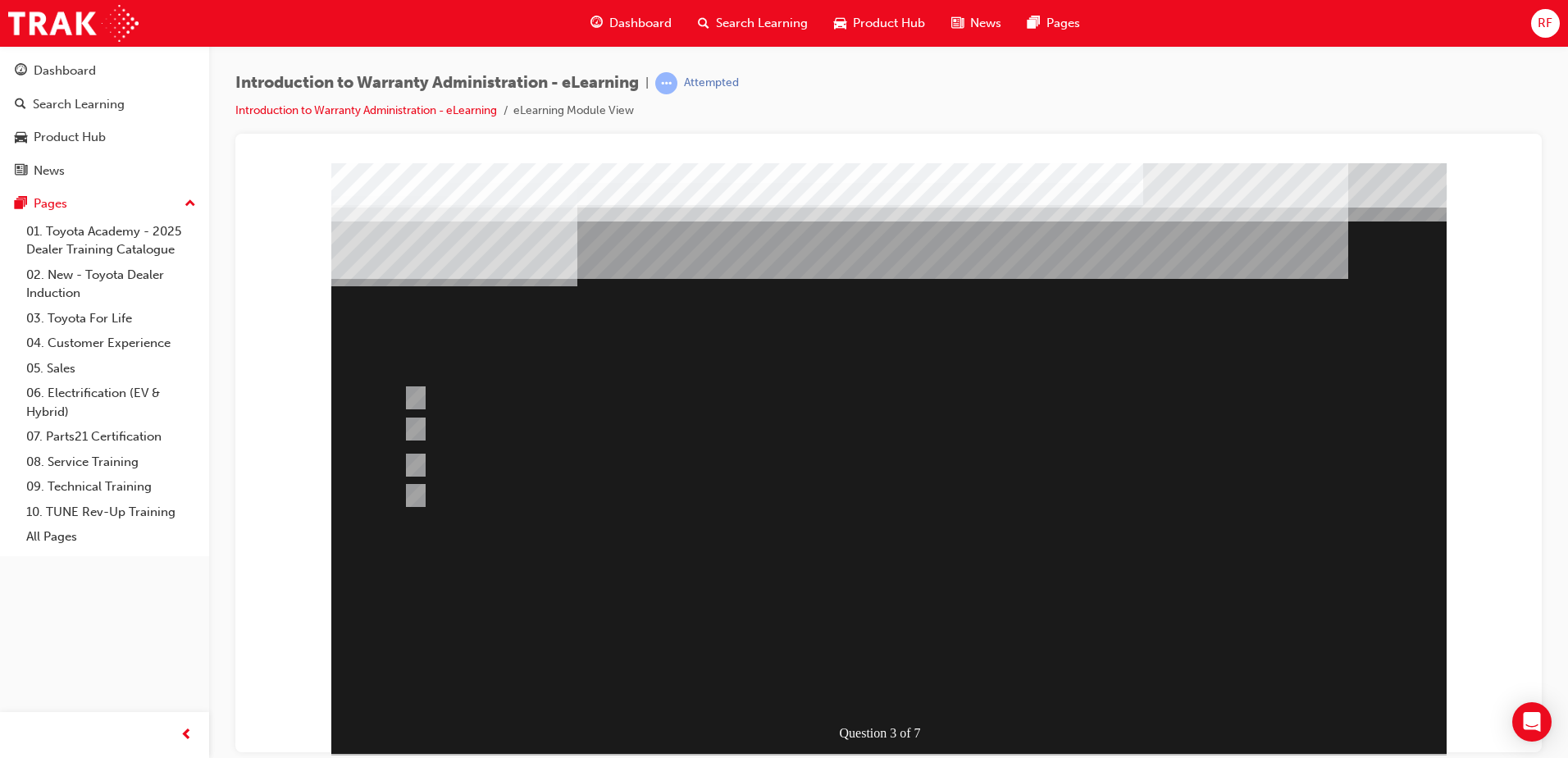
click at [870, 683] on div at bounding box center [889, 458] width 1115 height 591
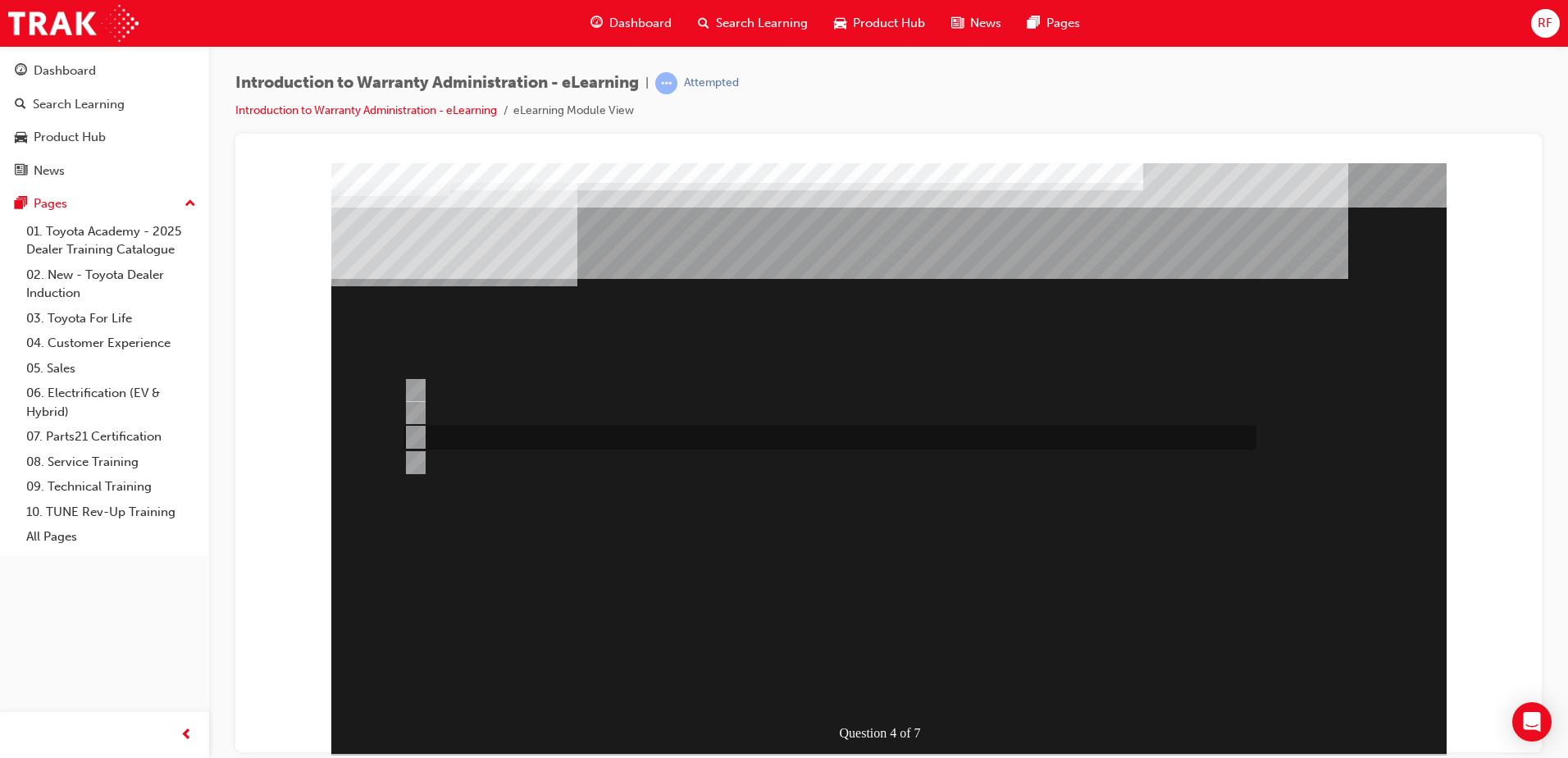
click at [420, 437] on input "Vehicle details can be sourced via the Enquiries radio button." at bounding box center [412, 437] width 18 height 18
radio input "true"
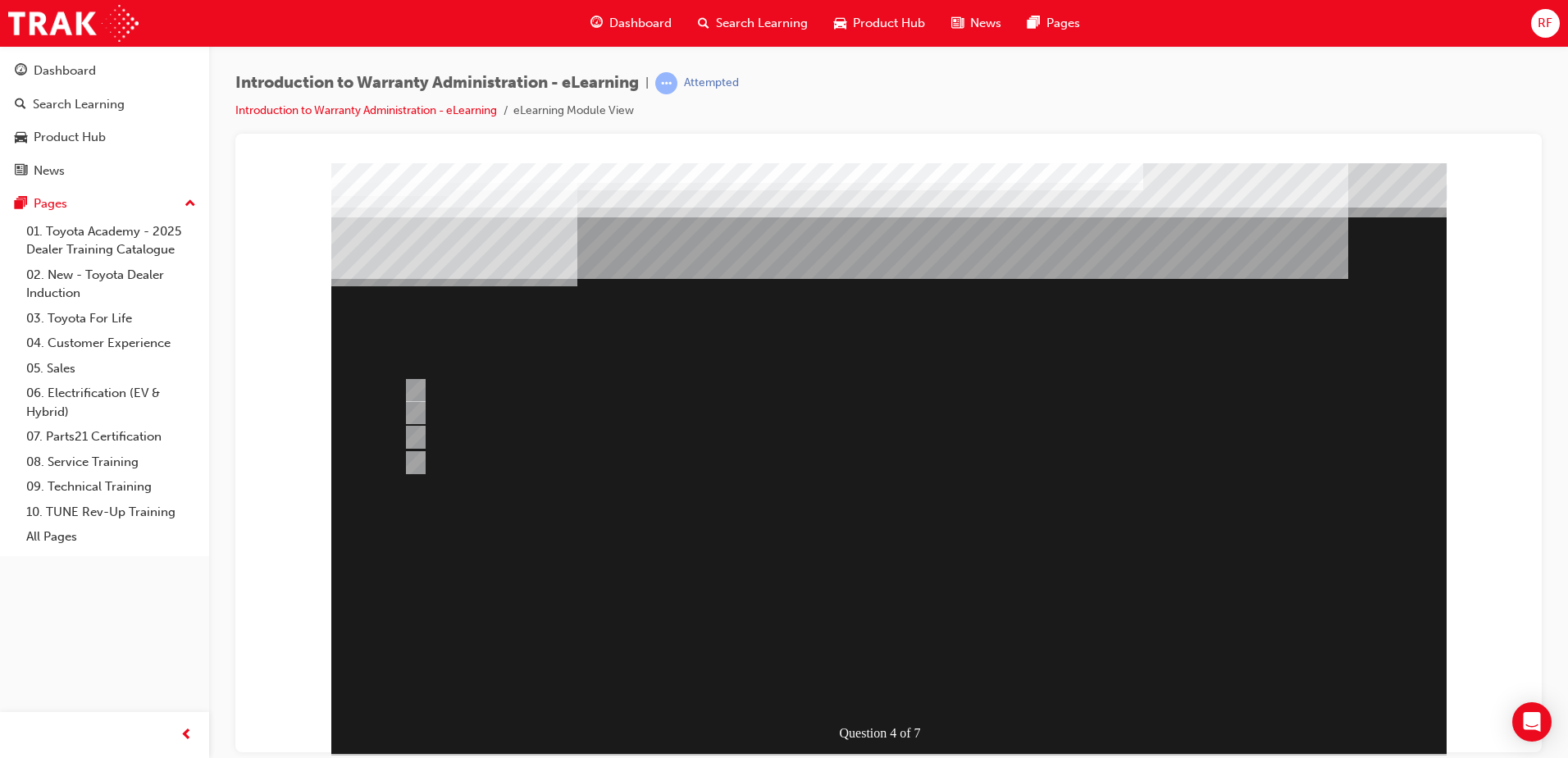
click at [415, 382] on div at bounding box center [889, 458] width 1115 height 591
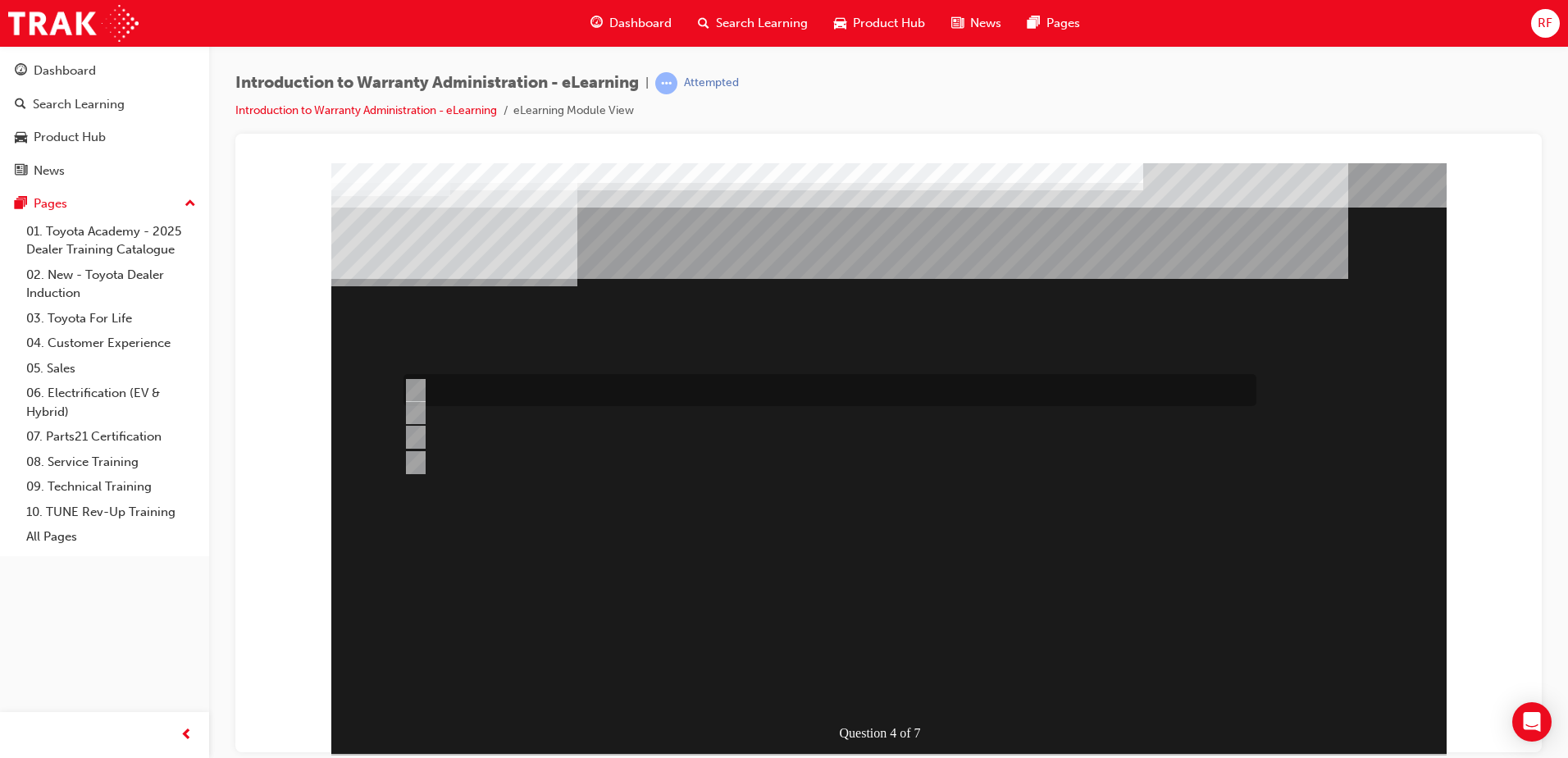
click at [415, 389] on input "Outstanding Recall Reports can be run using the reports process." at bounding box center [412, 390] width 18 height 18
radio input "true"
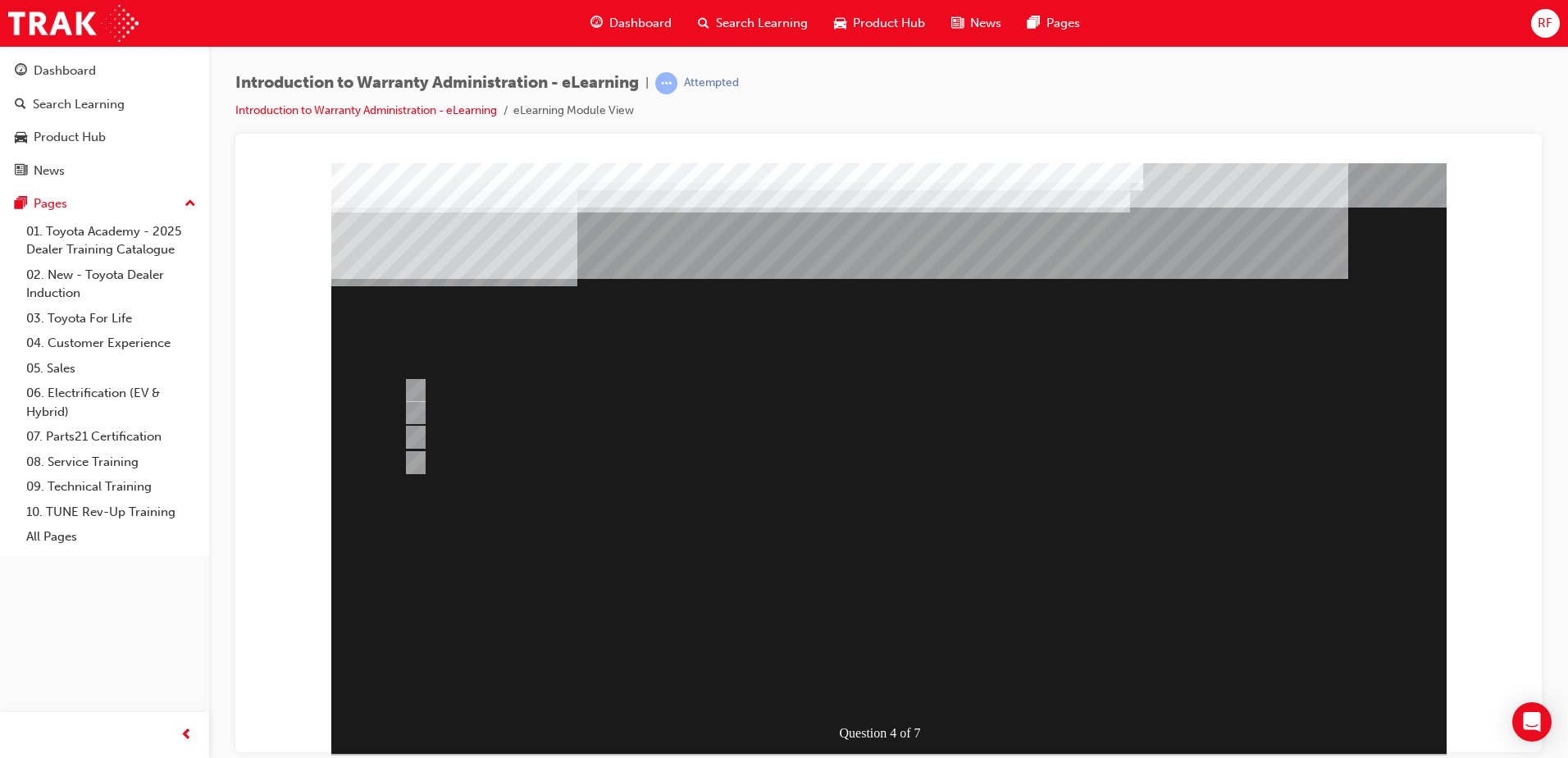
click at [869, 688] on div at bounding box center [889, 458] width 1115 height 591
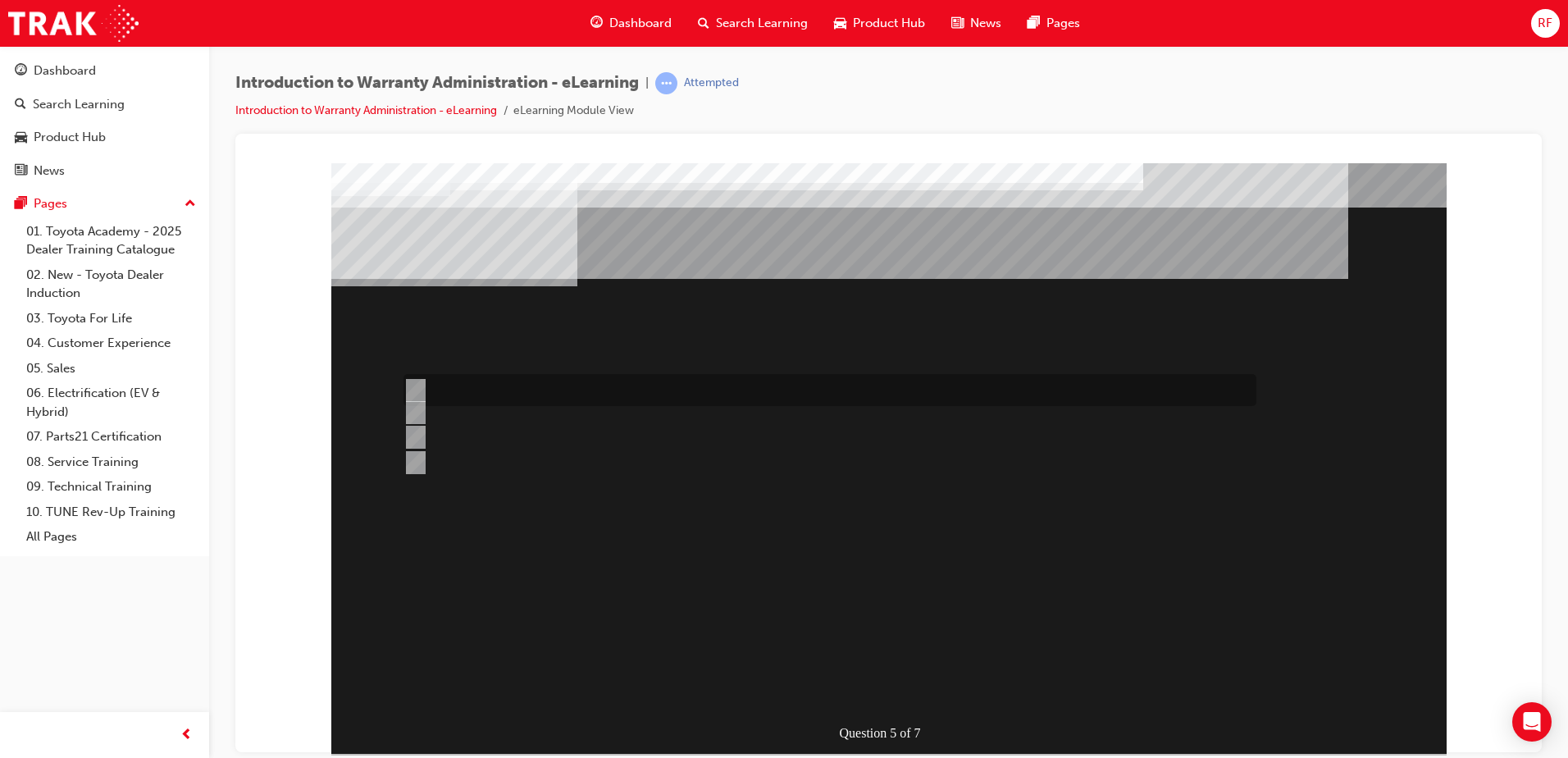
click at [418, 388] on input "> 90%" at bounding box center [412, 390] width 18 height 18
radio input "true"
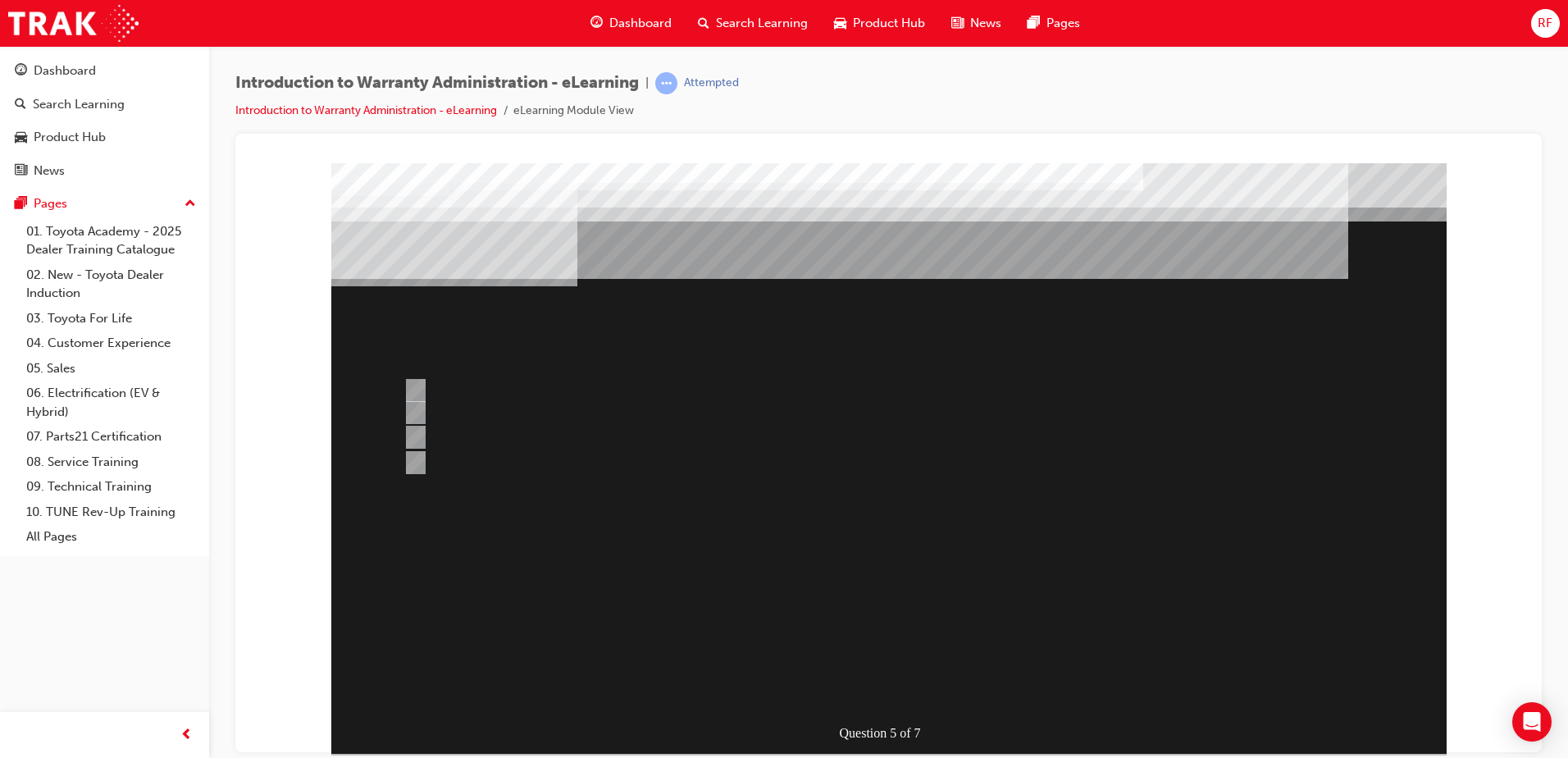
click at [858, 689] on div at bounding box center [889, 458] width 1115 height 591
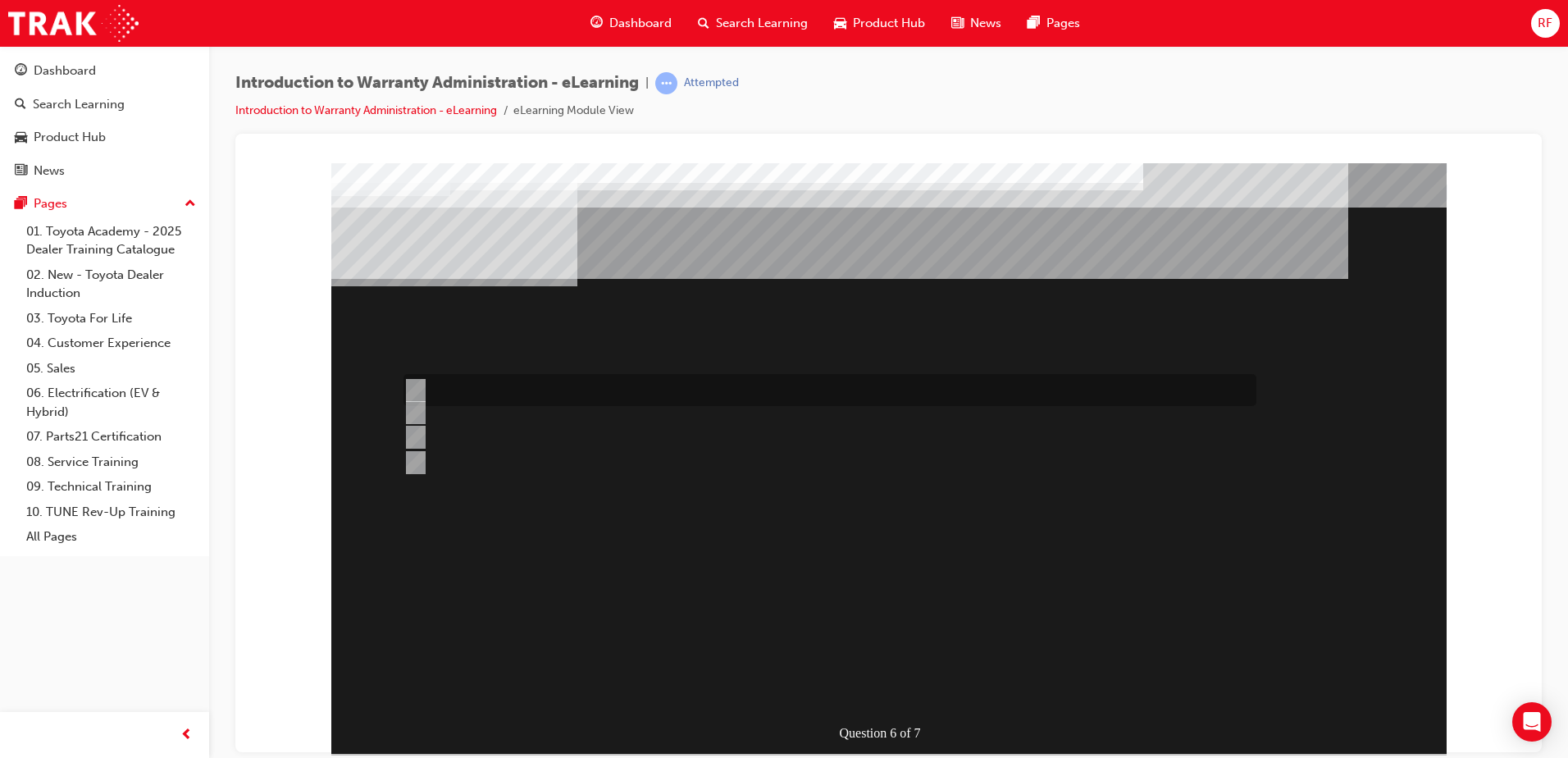
click at [416, 389] on input "The Prior Authorisation Request & Documentation Guide." at bounding box center [412, 390] width 18 height 18
radio input "true"
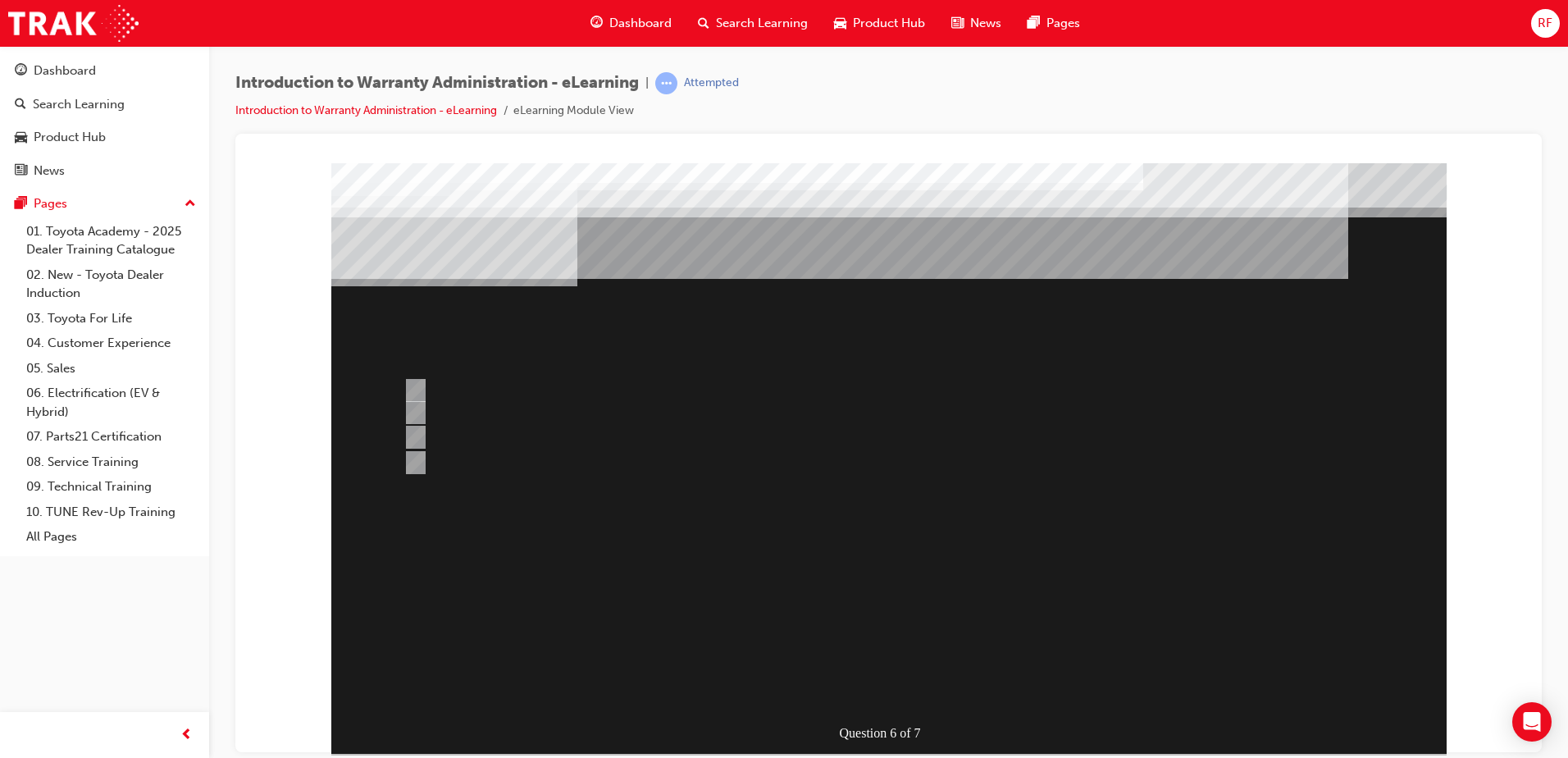
click at [413, 417] on div at bounding box center [889, 458] width 1115 height 591
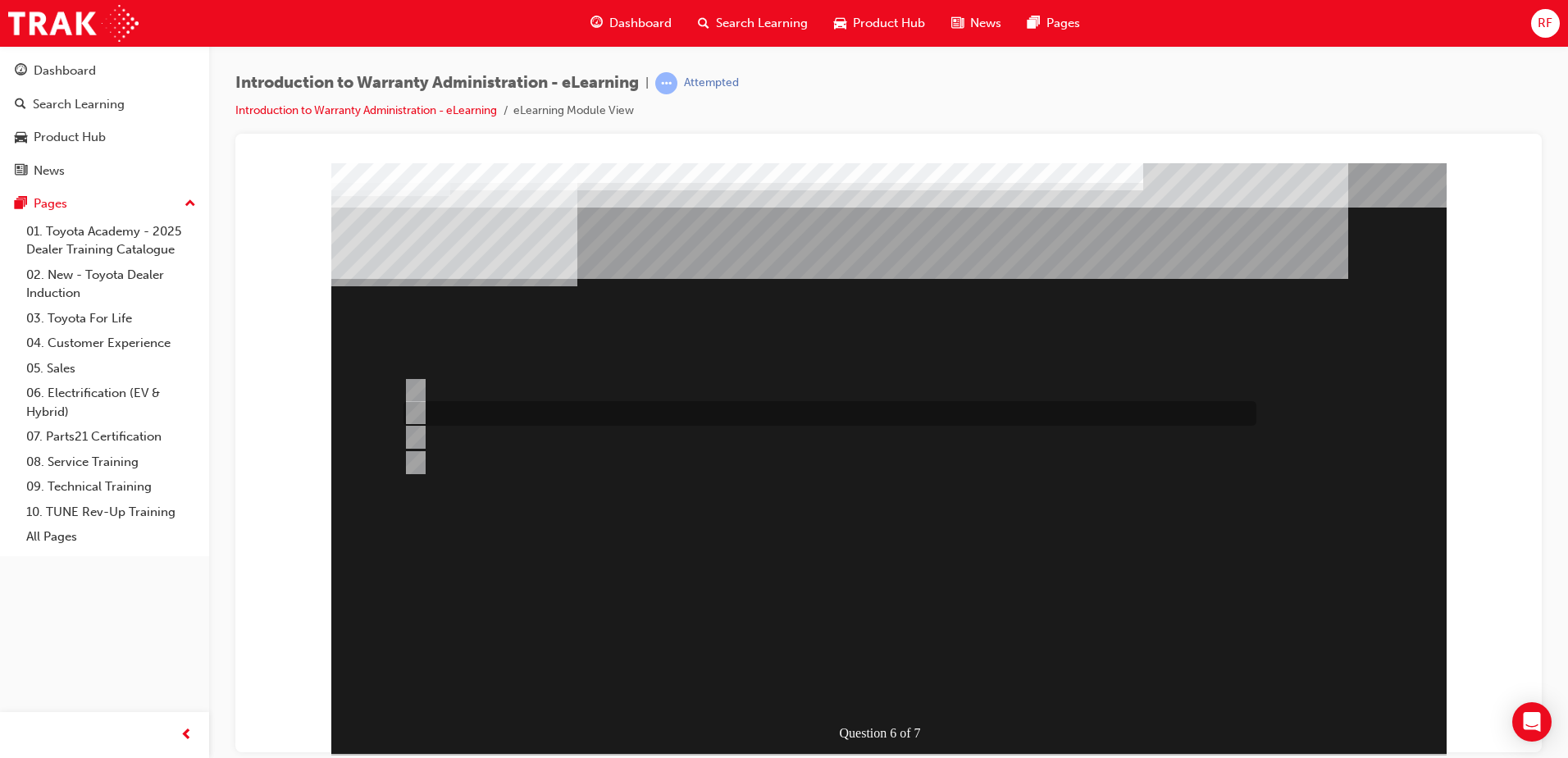
click at [413, 415] on input "The Warranty Policy & Procedures Manual." at bounding box center [412, 412] width 18 height 18
radio input "true"
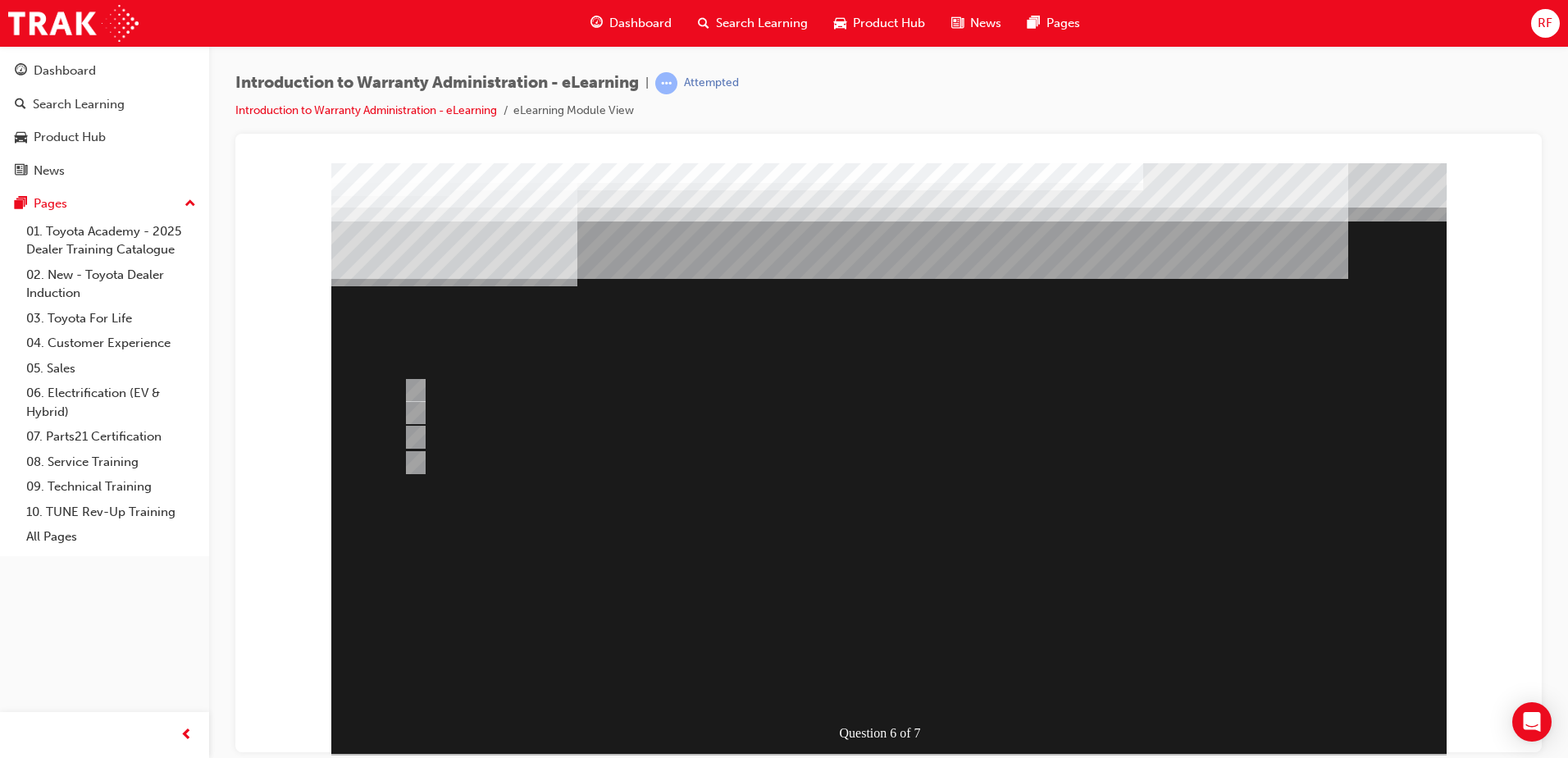
click at [876, 684] on div at bounding box center [889, 458] width 1115 height 591
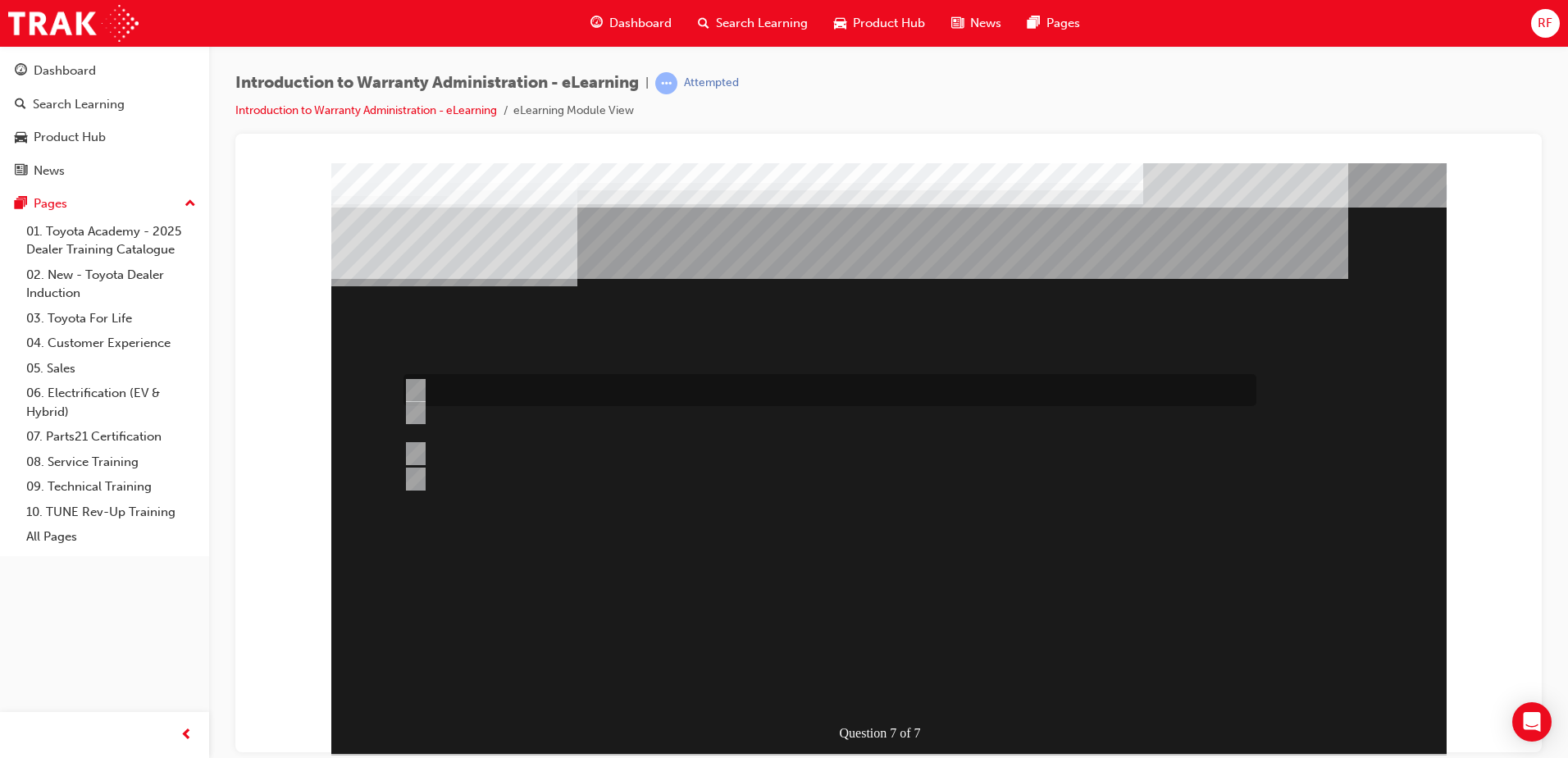
click at [413, 385] on input "The WPPM is to be used as a guide only and Dealers can adjudicate independently." at bounding box center [412, 390] width 18 height 18
radio input "true"
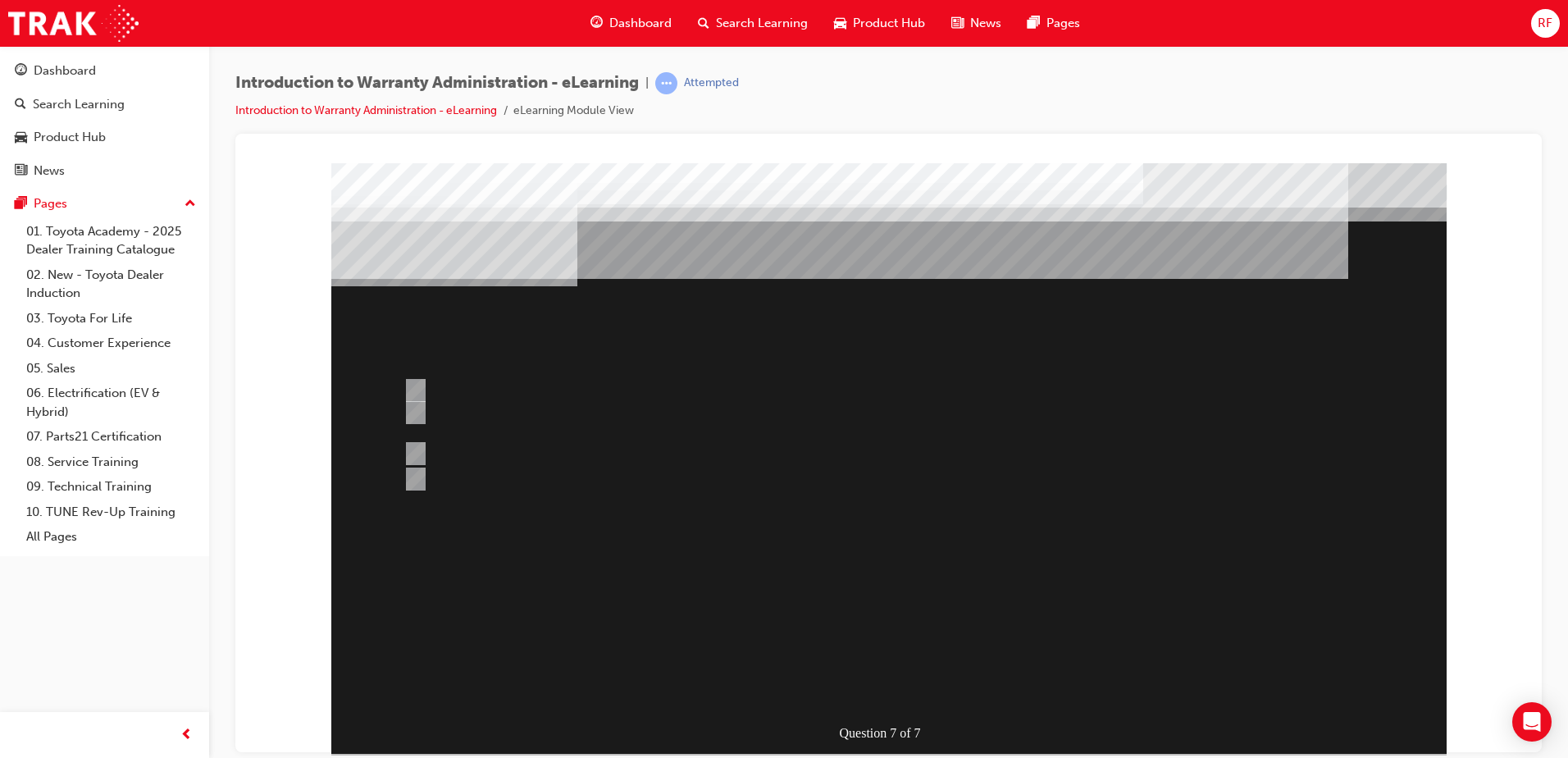
click at [922, 606] on div at bounding box center [889, 458] width 1115 height 591
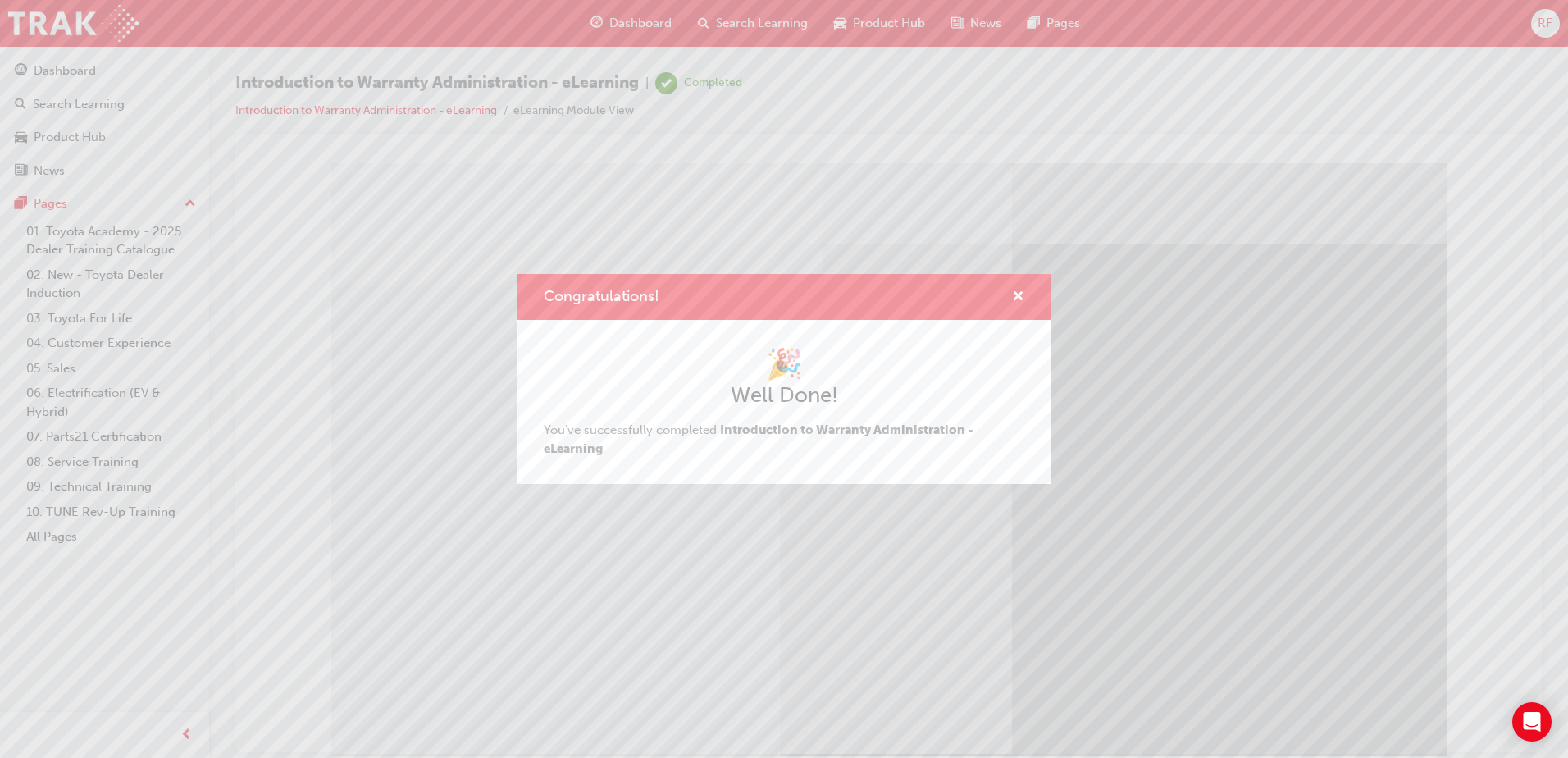
click at [694, 539] on div "Congratulations! 🎉 Well Done! You've successfully completed Introduction to War…" at bounding box center [784, 379] width 1568 height 758
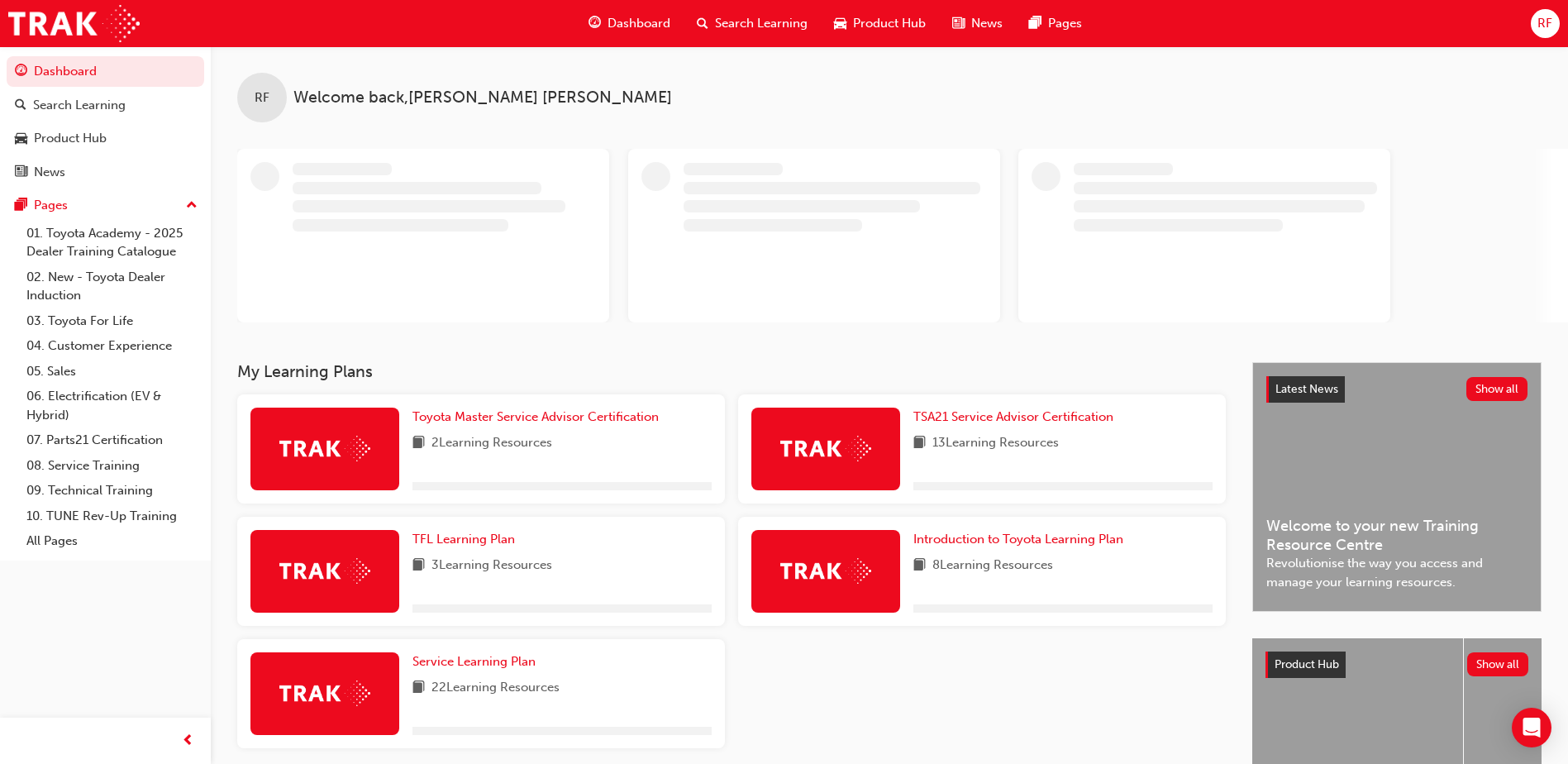
click at [715, 17] on span "Search Learning" at bounding box center [761, 23] width 93 height 19
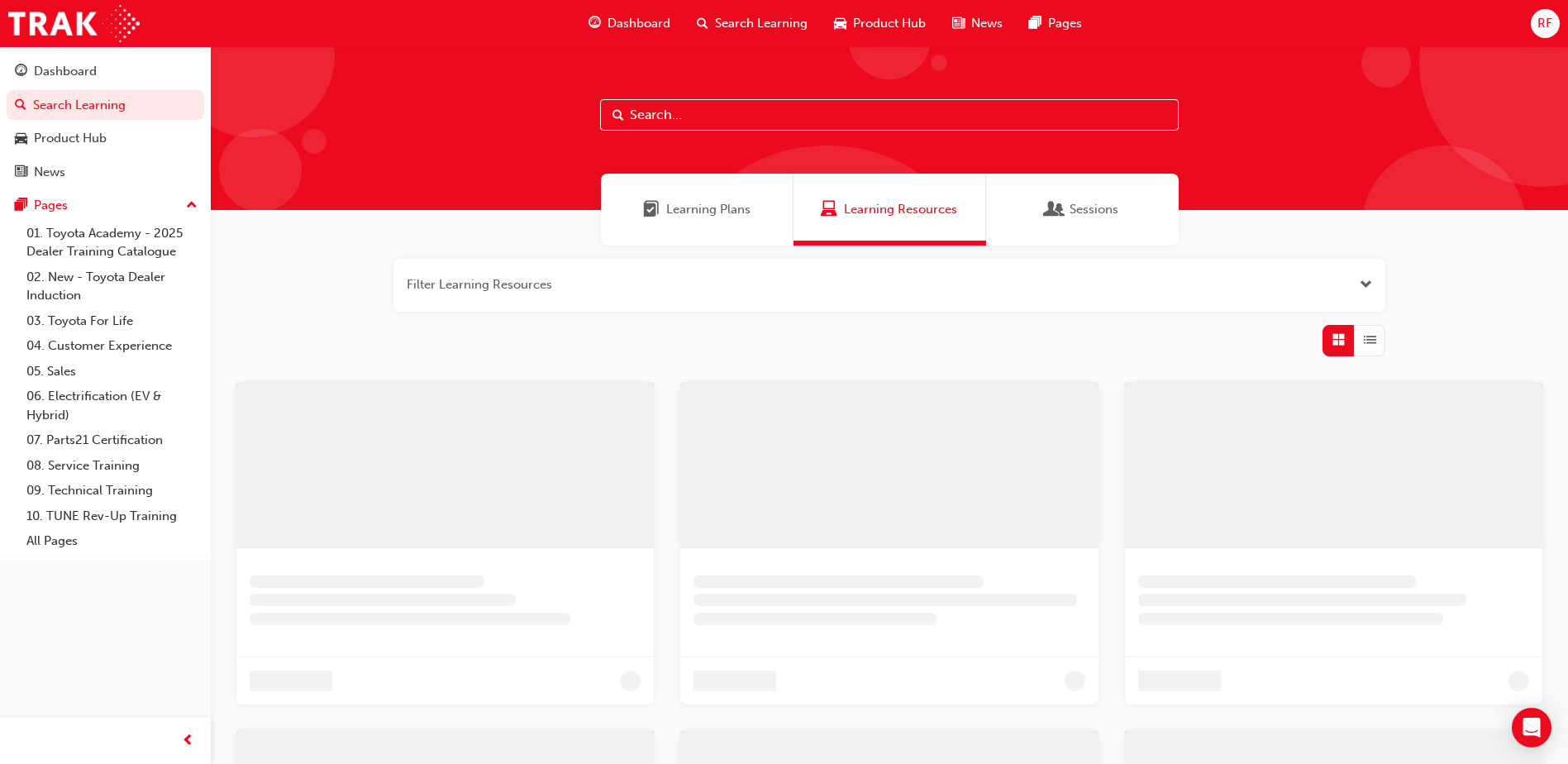
click at [642, 122] on input "text" at bounding box center [889, 114] width 579 height 31
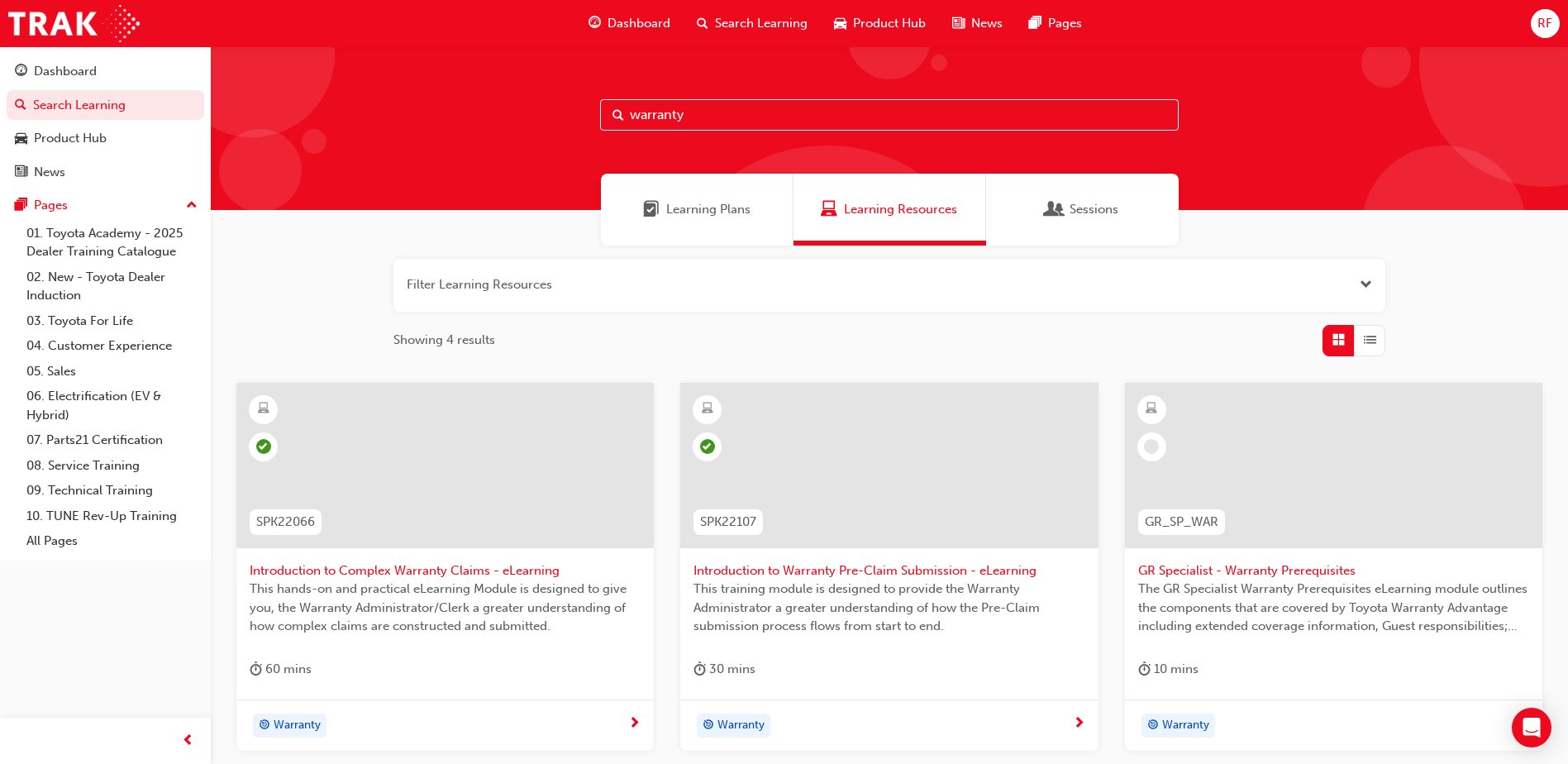
type input "warranty"
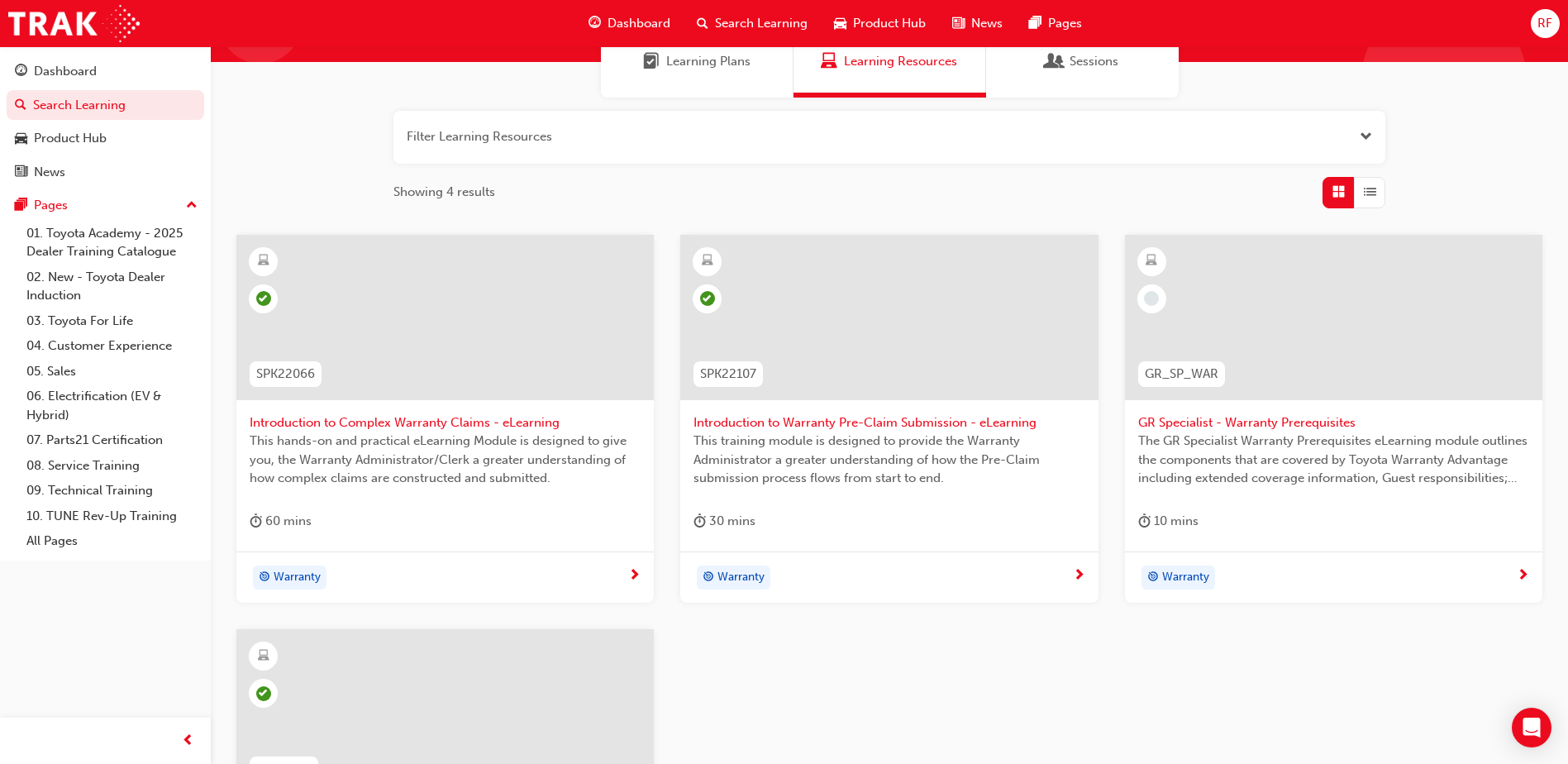
scroll to position [331, 0]
